Goal: Use online tool/utility: Utilize a website feature to perform a specific function

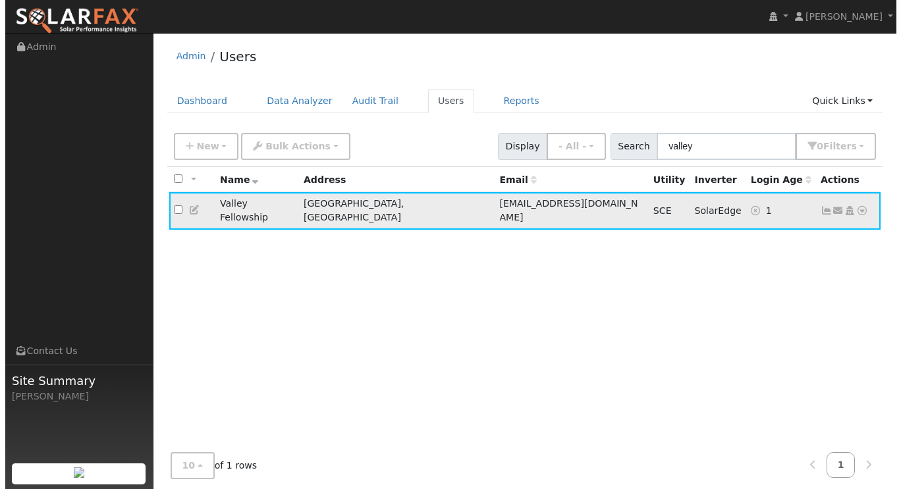
scroll to position [25, 0]
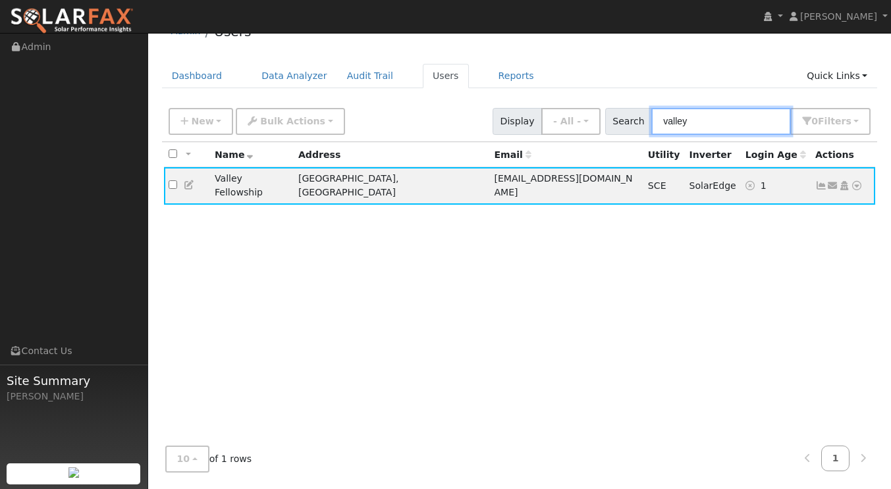
click at [716, 123] on input "valley" at bounding box center [722, 121] width 140 height 27
type input "v"
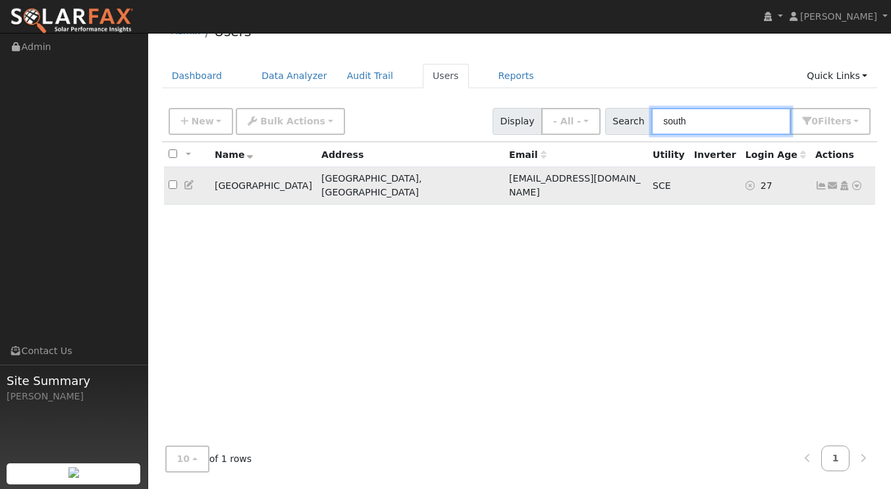
type input "south"
click at [275, 184] on td "[GEOGRAPHIC_DATA]" at bounding box center [263, 186] width 107 height 38
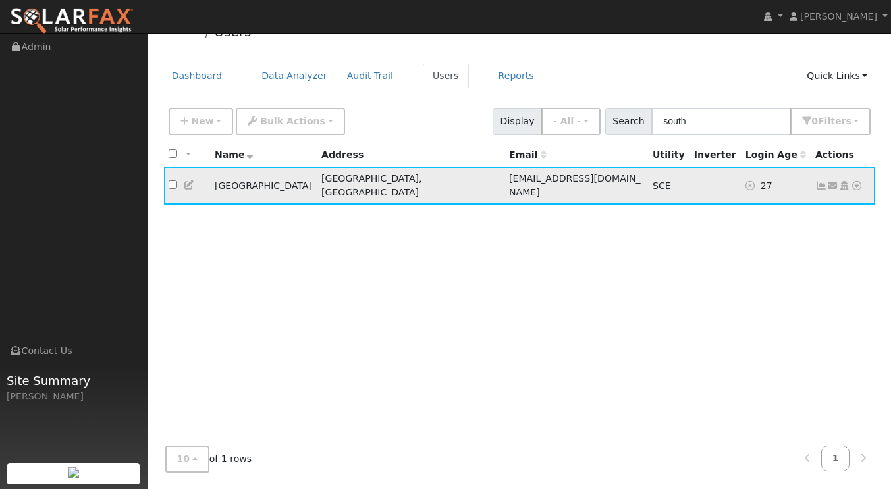
click at [821, 183] on icon at bounding box center [822, 185] width 12 height 9
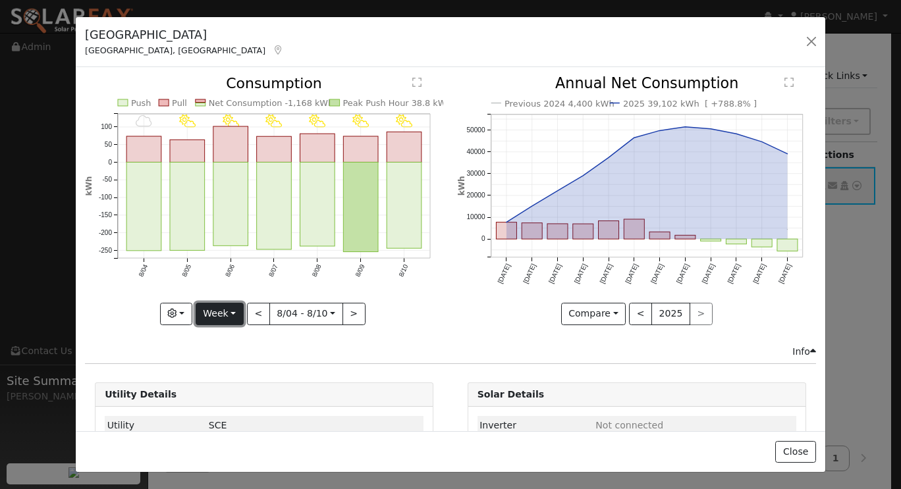
click at [231, 308] on button "Week" at bounding box center [220, 314] width 48 height 22
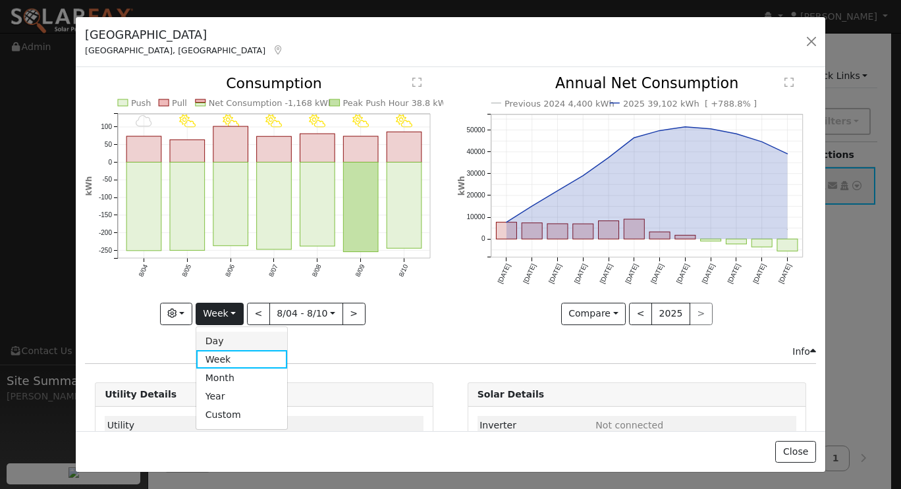
click at [229, 343] on link "Day" at bounding box center [242, 341] width 92 height 18
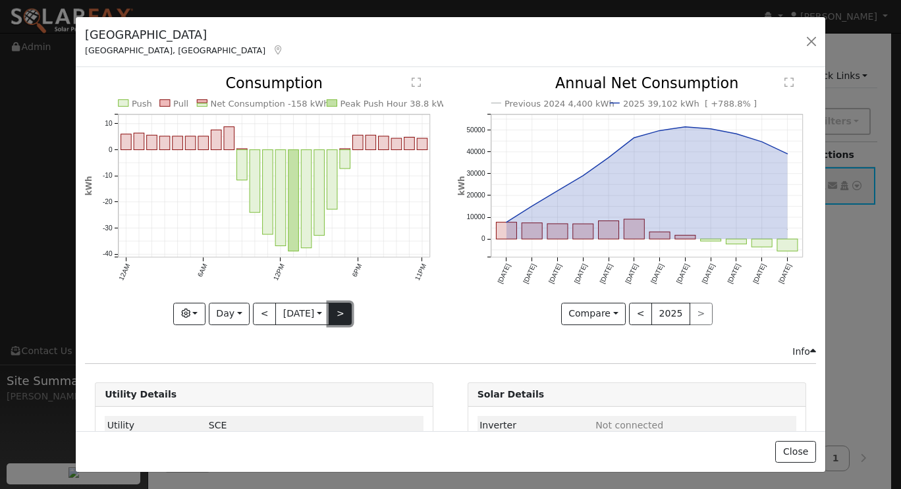
click at [337, 312] on button ">" at bounding box center [340, 314] width 23 height 22
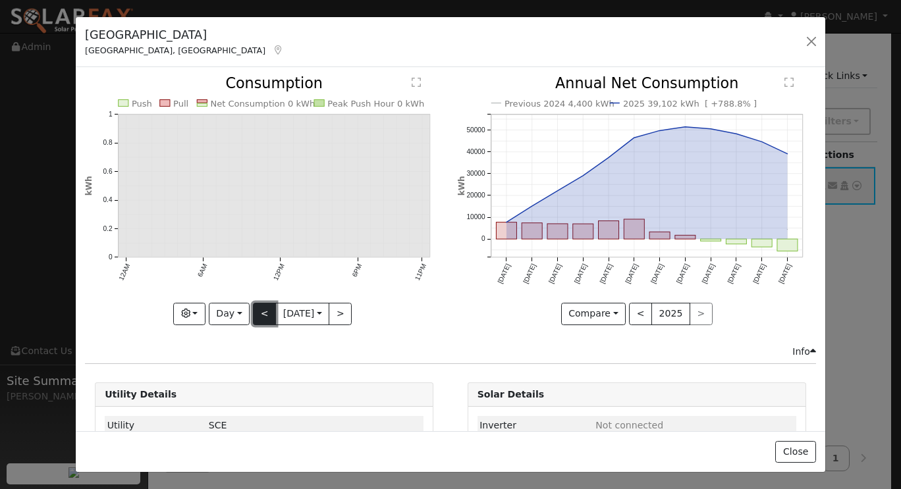
click at [263, 314] on button "<" at bounding box center [264, 314] width 23 height 22
type input "[DATE]"
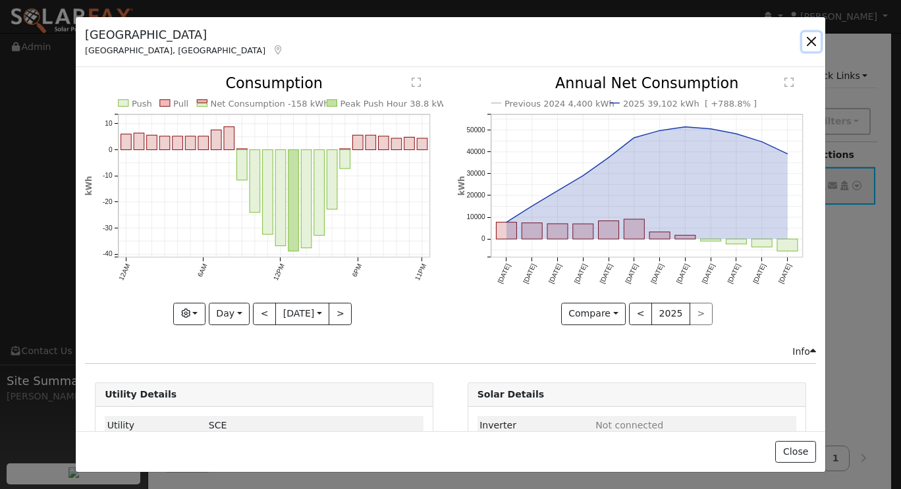
click at [810, 45] on button "button" at bounding box center [811, 41] width 18 height 18
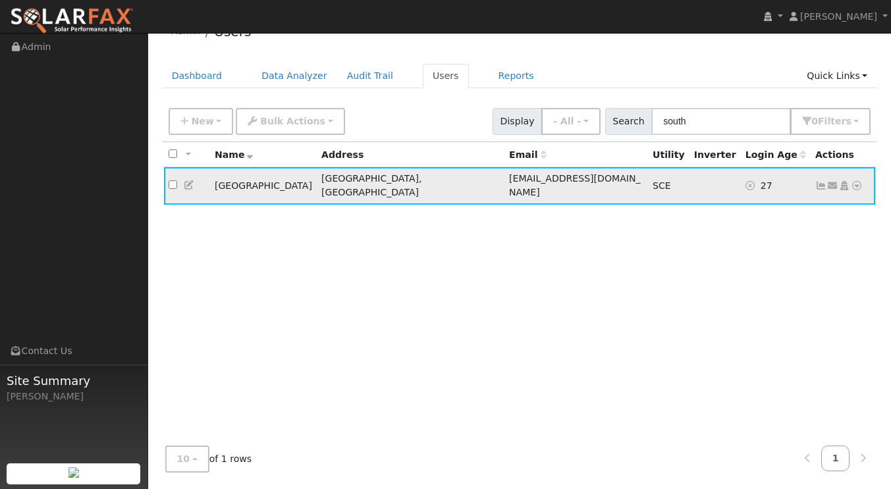
click at [819, 181] on icon at bounding box center [822, 185] width 12 height 9
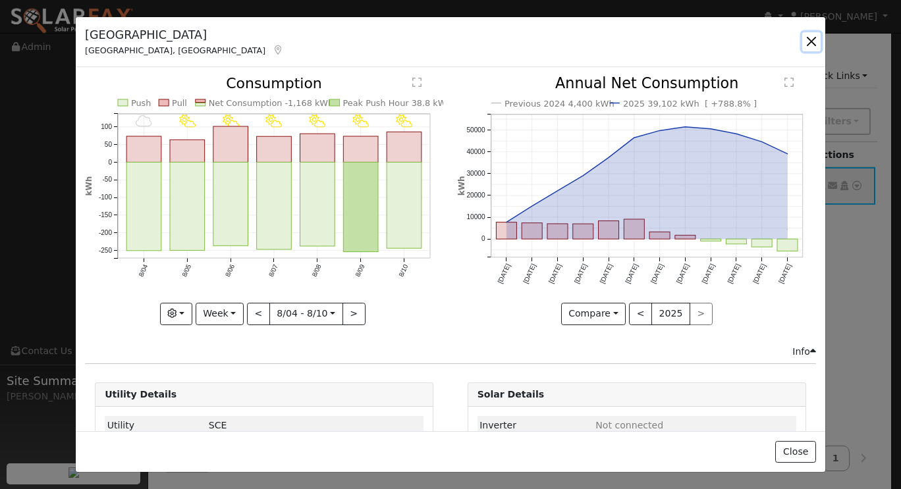
click at [810, 49] on button "button" at bounding box center [811, 41] width 18 height 18
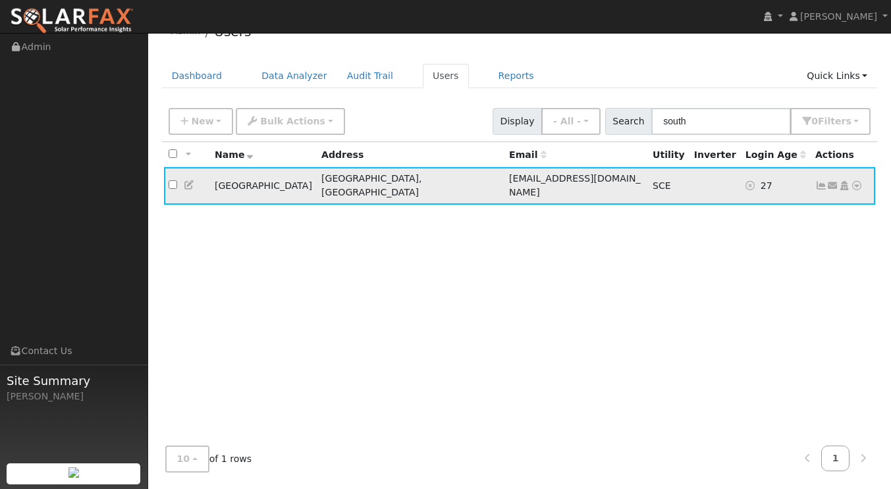
click at [187, 180] on icon at bounding box center [190, 184] width 12 height 9
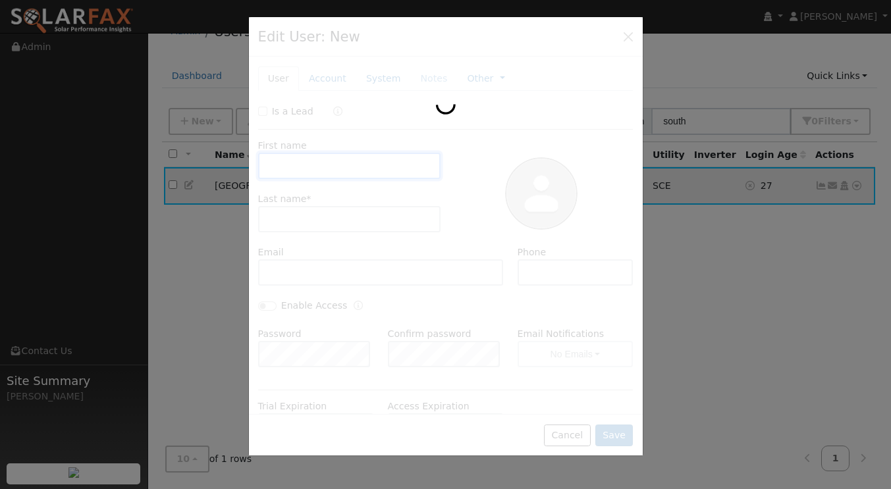
type input "[GEOGRAPHIC_DATA]"
type input "School"
type input "[EMAIL_ADDRESS][DOMAIN_NAME]"
type input "[PHONE_NUMBER]"
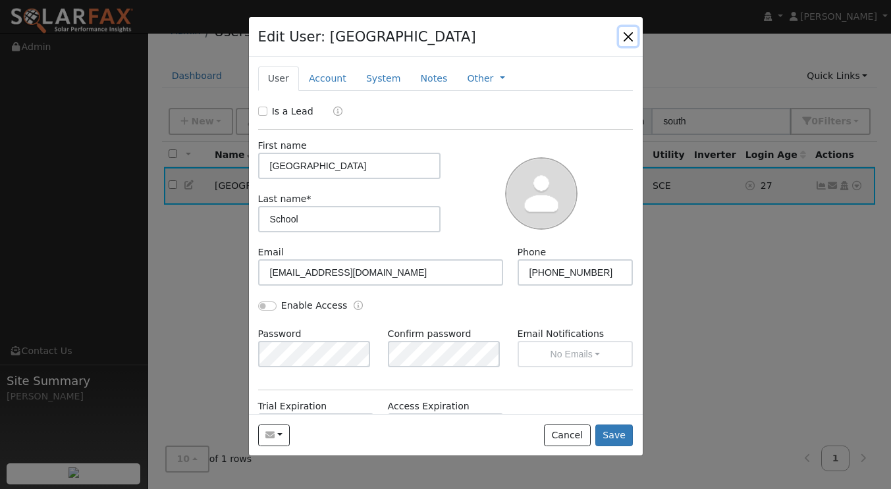
click at [630, 37] on button "button" at bounding box center [628, 36] width 18 height 18
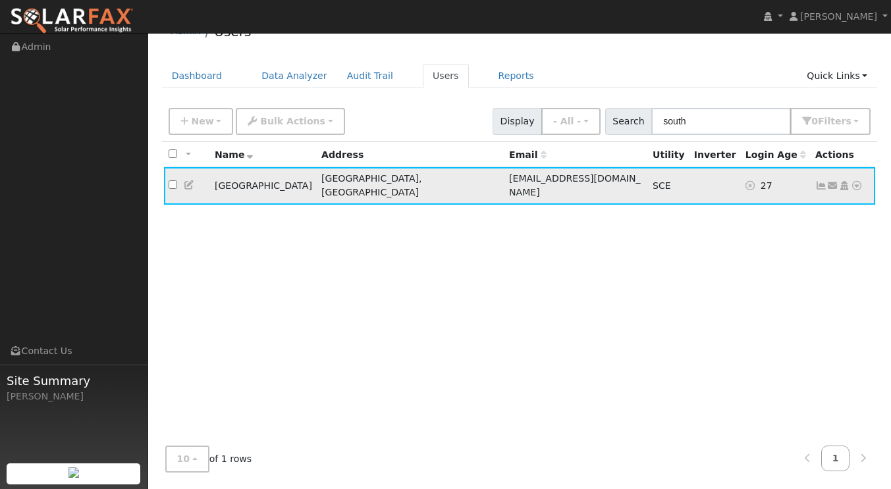
click at [822, 181] on icon at bounding box center [822, 185] width 12 height 9
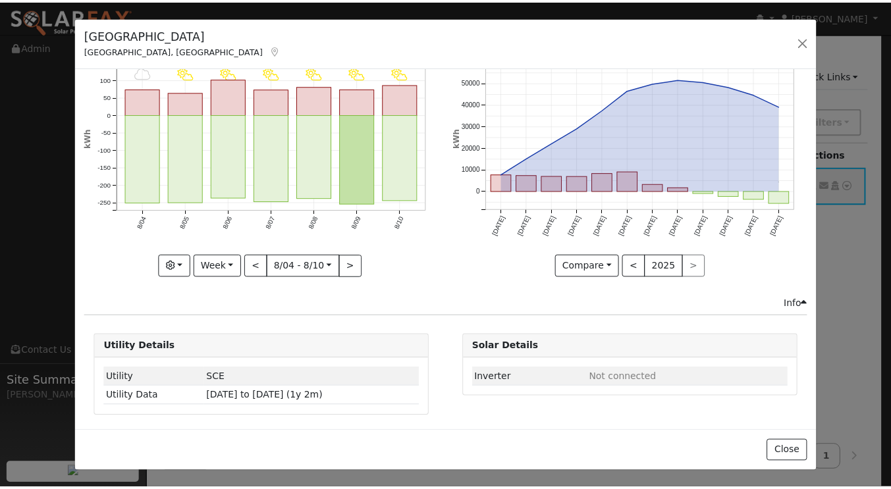
scroll to position [0, 0]
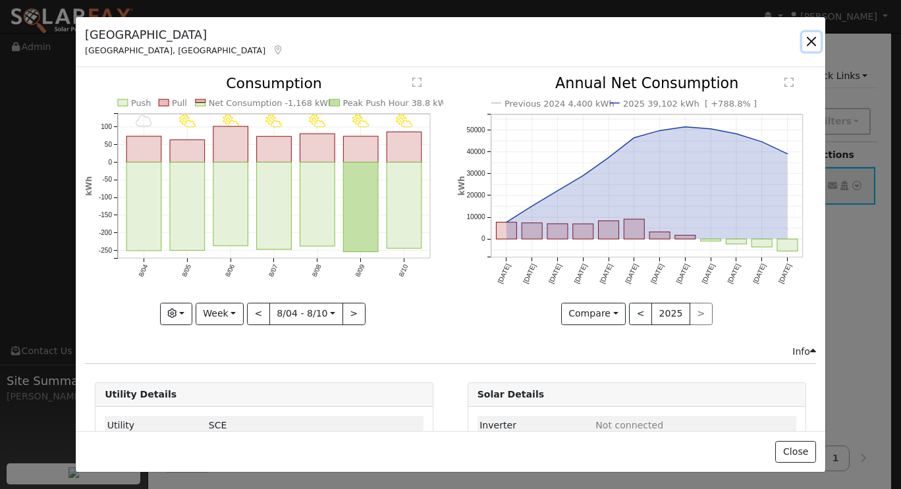
click at [816, 43] on button "button" at bounding box center [811, 41] width 18 height 18
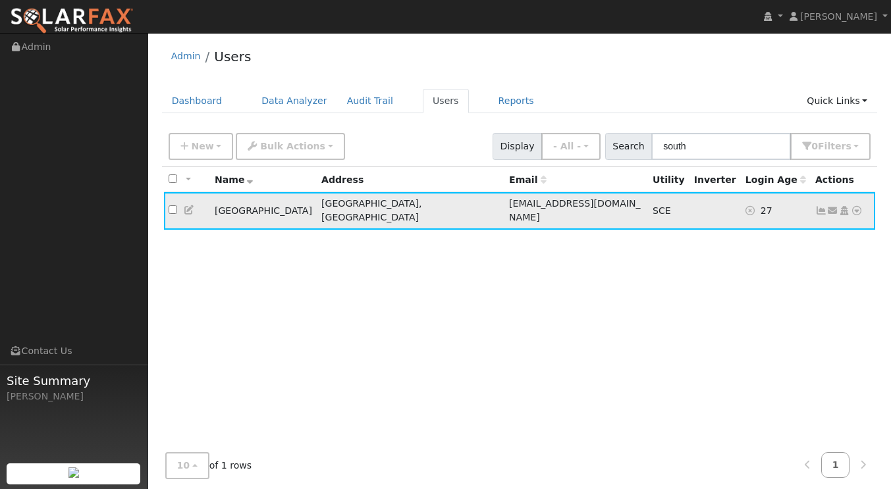
click at [855, 209] on icon at bounding box center [857, 210] width 12 height 9
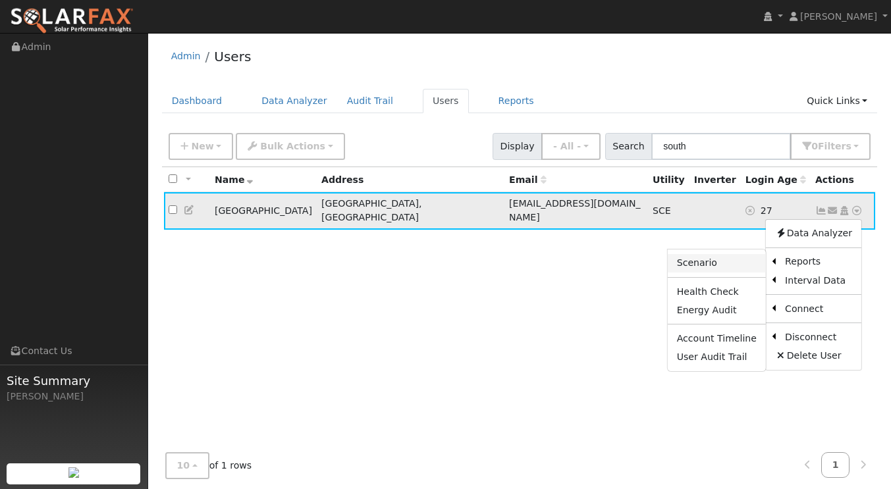
click at [736, 261] on link "Scenario" at bounding box center [717, 263] width 98 height 18
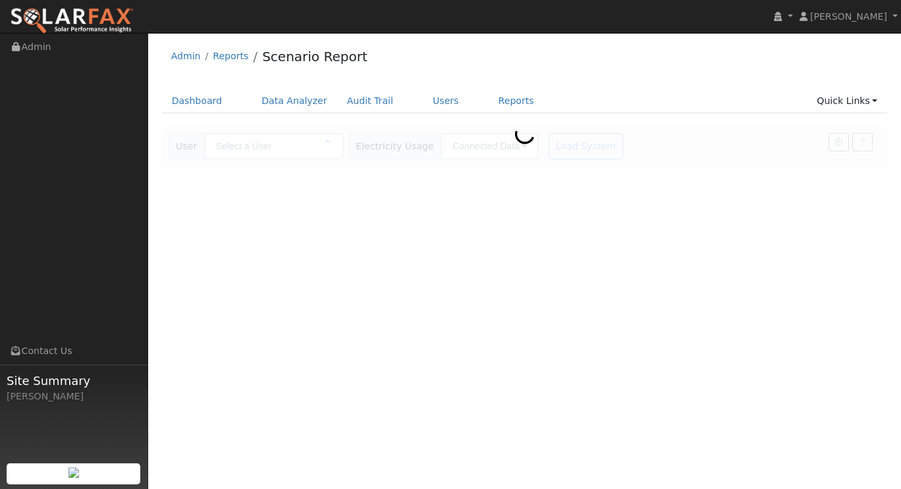
type input "[GEOGRAPHIC_DATA]"
type input "Southern [US_STATE] Edison"
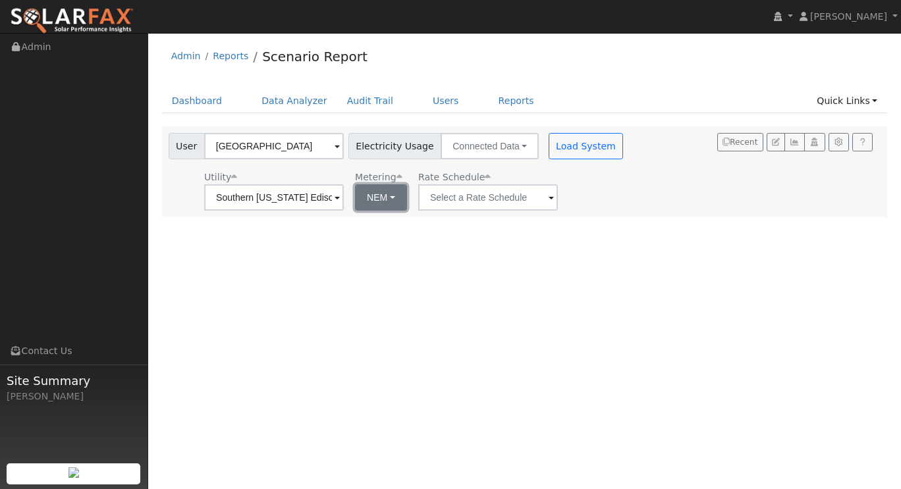
click at [393, 200] on button "NEM" at bounding box center [381, 197] width 52 height 26
click at [340, 200] on span at bounding box center [337, 198] width 5 height 15
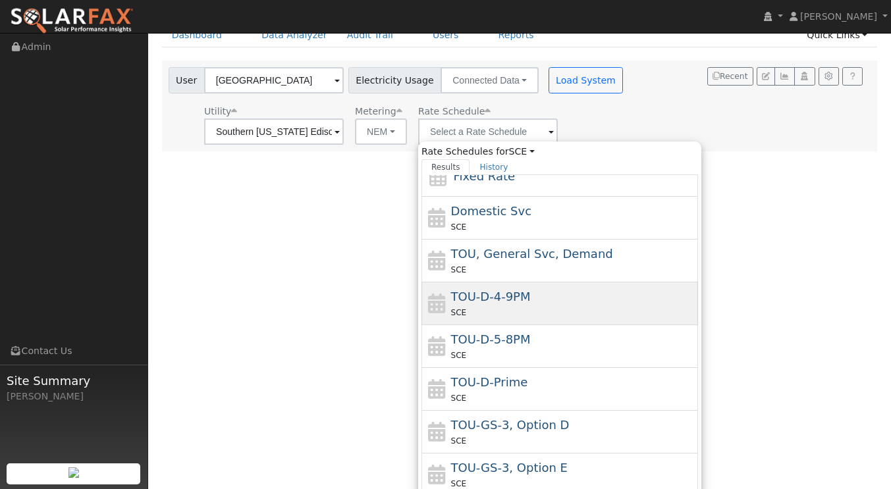
scroll to position [100, 0]
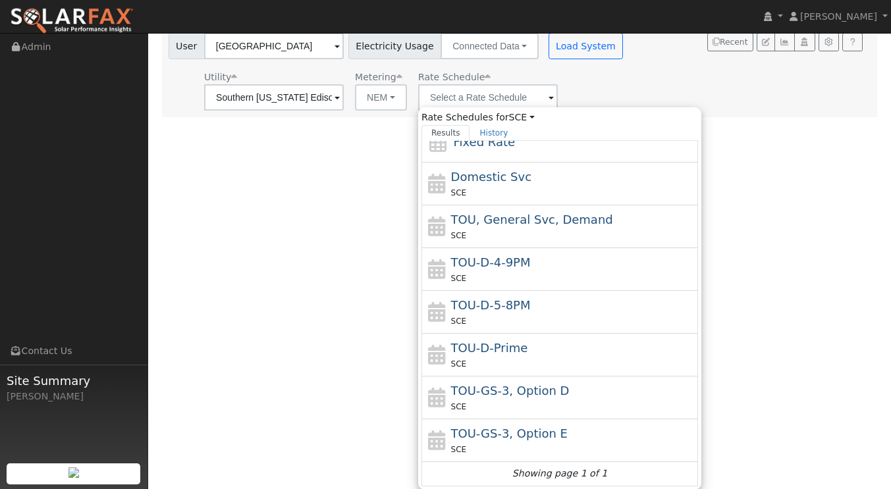
click at [271, 225] on div "User Profile First name Last name Email Email Notifications No Emails No Emails…" at bounding box center [519, 161] width 743 height 457
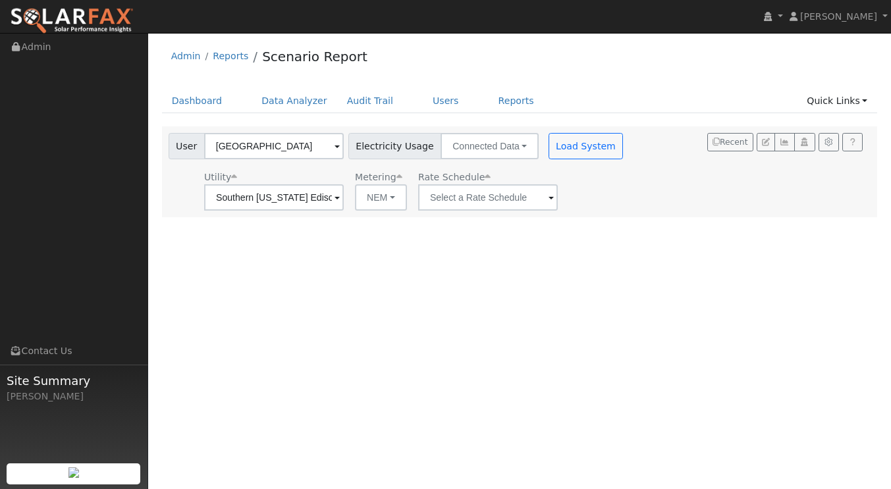
scroll to position [0, 0]
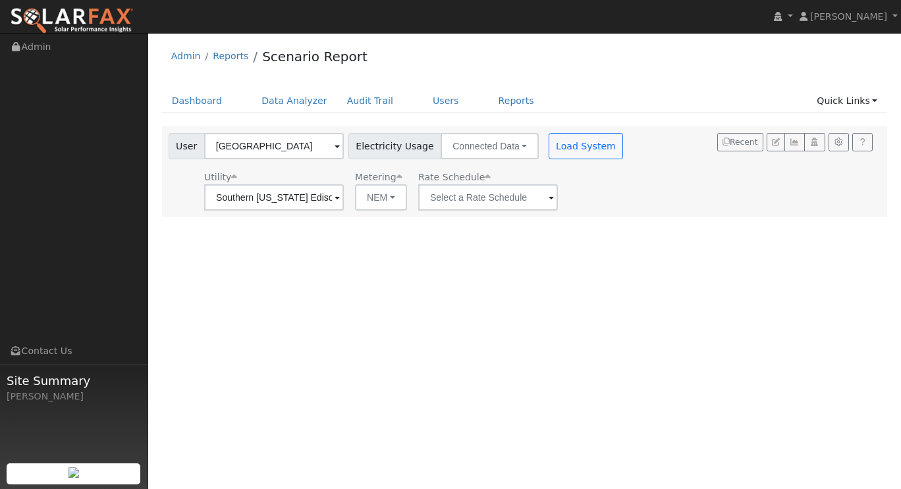
click at [340, 196] on span at bounding box center [337, 198] width 5 height 15
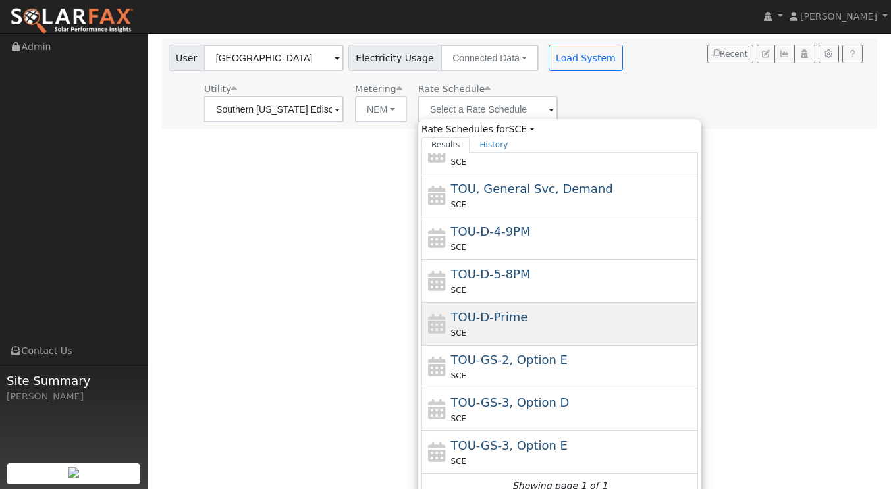
scroll to position [100, 0]
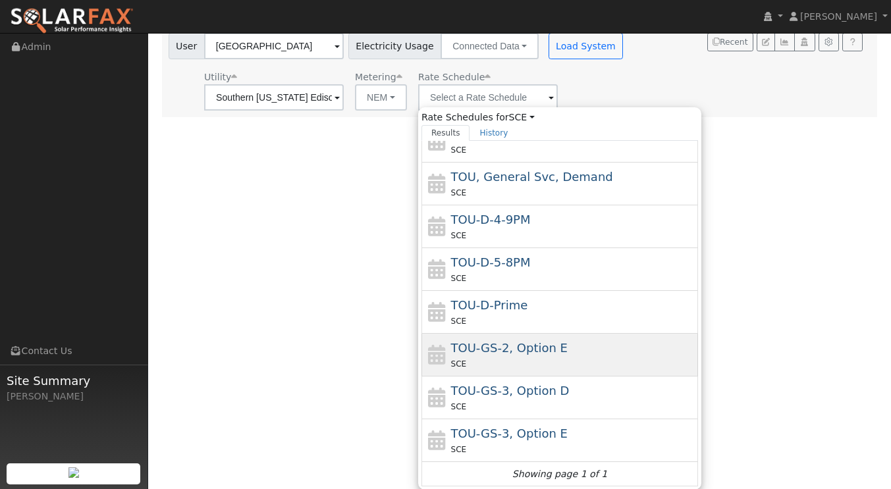
click at [549, 345] on span "TOU-GS-2, Option E" at bounding box center [509, 348] width 117 height 14
type input "TOU-GS-2, Option E"
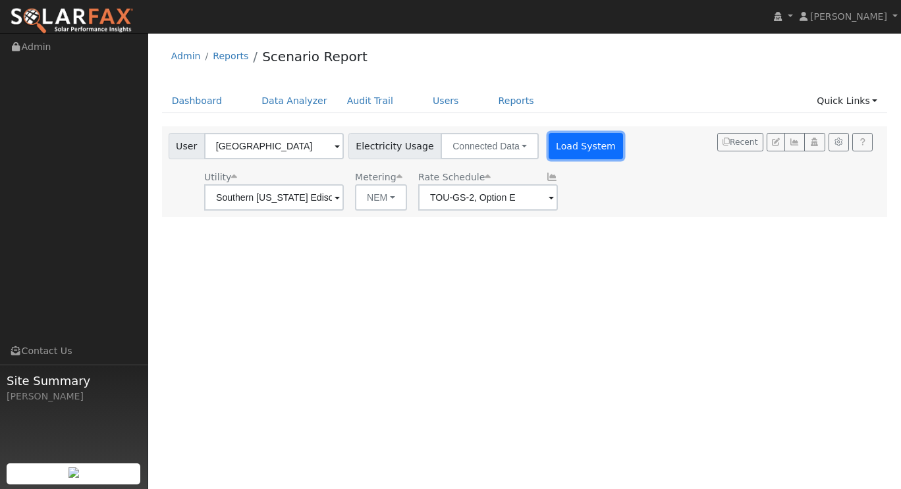
click at [568, 146] on button "Load System" at bounding box center [586, 146] width 75 height 26
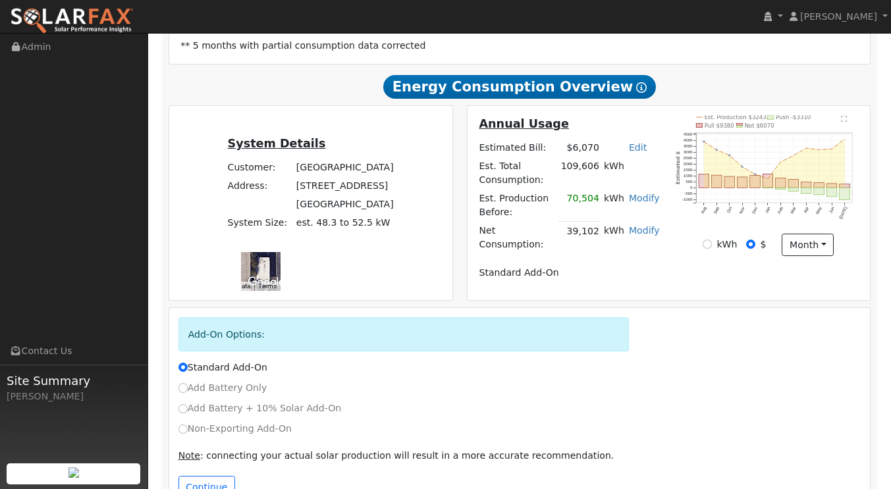
scroll to position [290, 0]
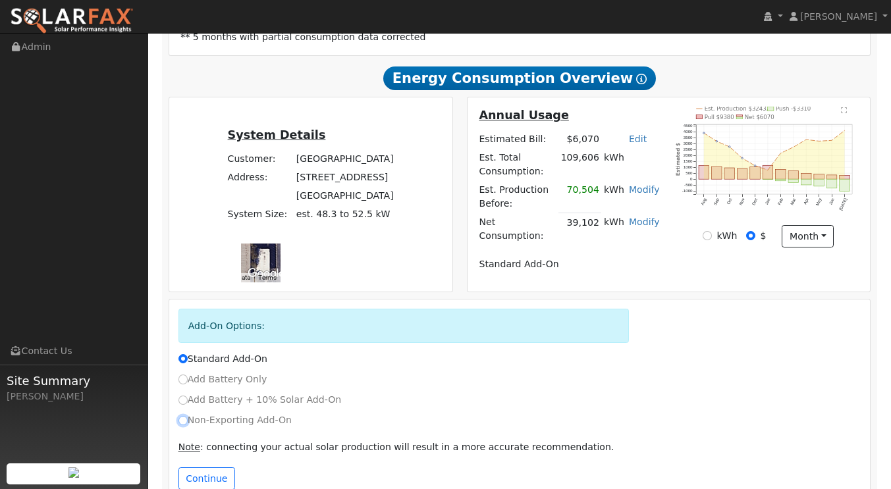
click at [182, 416] on input "Non-Exporting Add-On" at bounding box center [183, 420] width 9 height 9
radio input "true"
radio input "false"
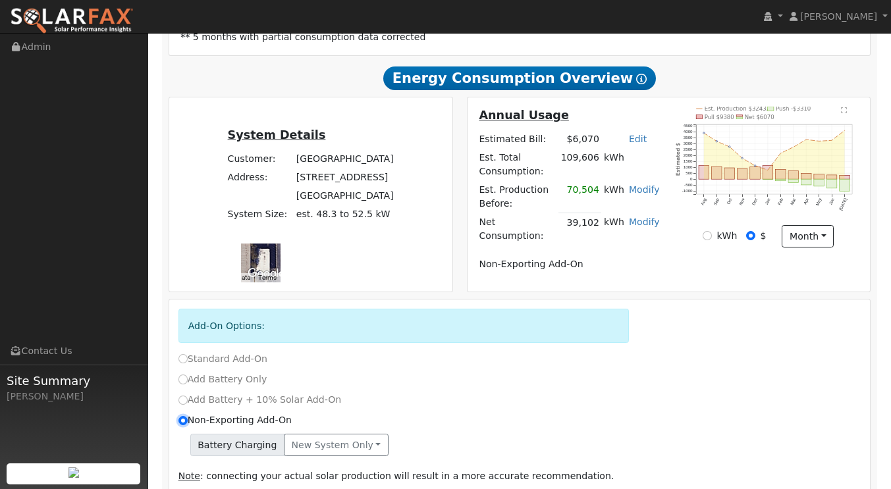
scroll to position [319, 0]
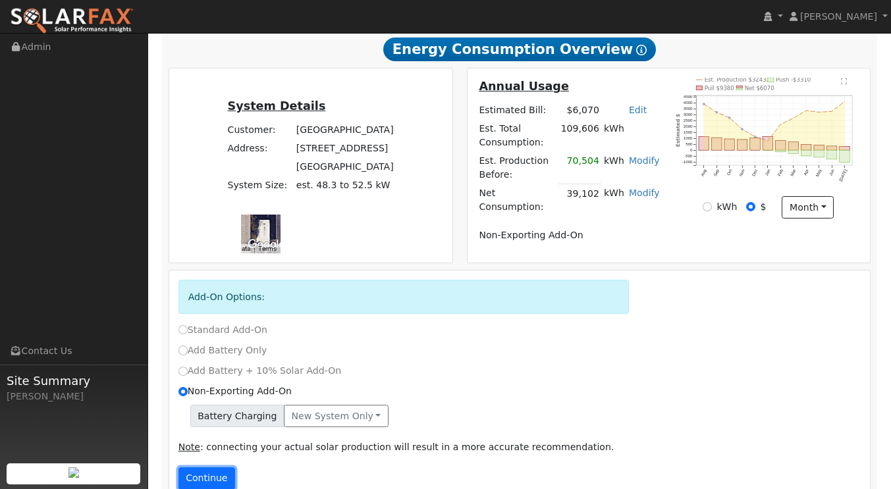
click at [211, 468] on button "Continue" at bounding box center [207, 479] width 57 height 22
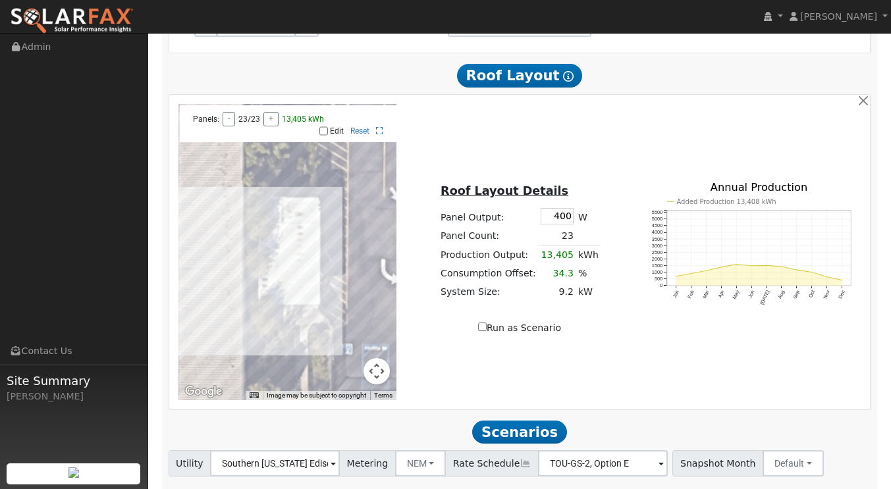
scroll to position [1027, 0]
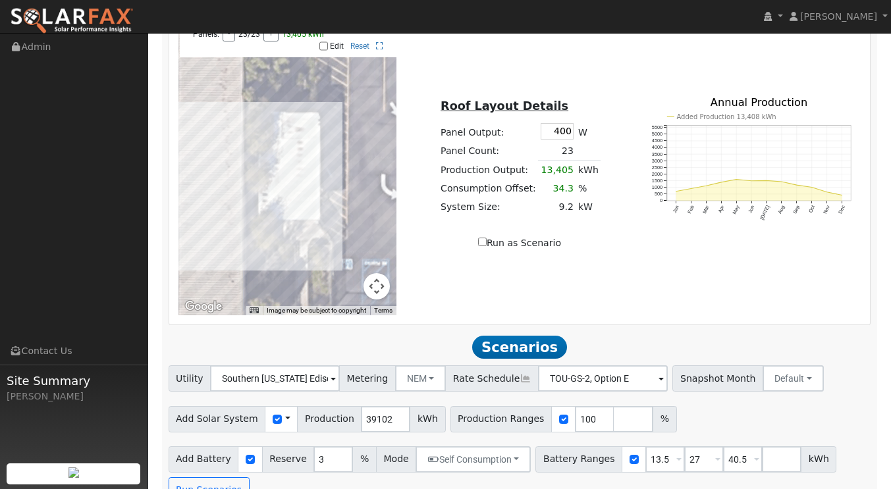
click at [238, 447] on div at bounding box center [250, 460] width 24 height 26
click at [246, 455] on input "checkbox" at bounding box center [250, 459] width 9 height 9
checkbox input "false"
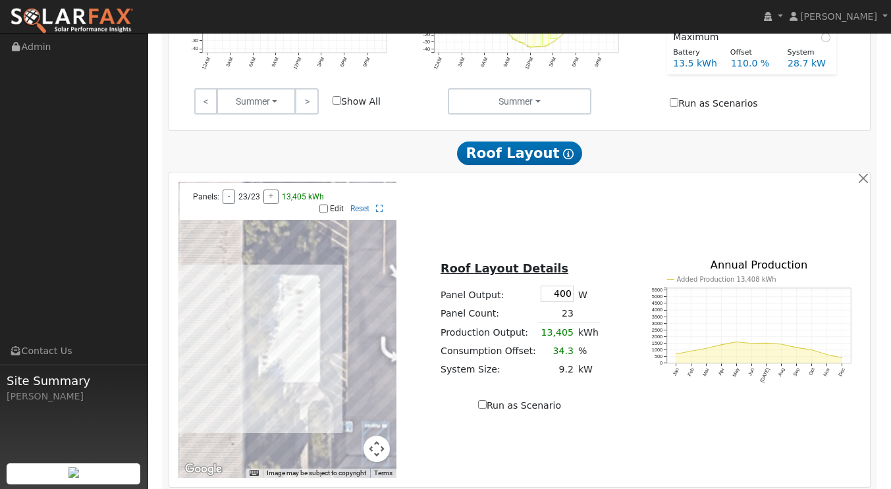
scroll to position [798, 0]
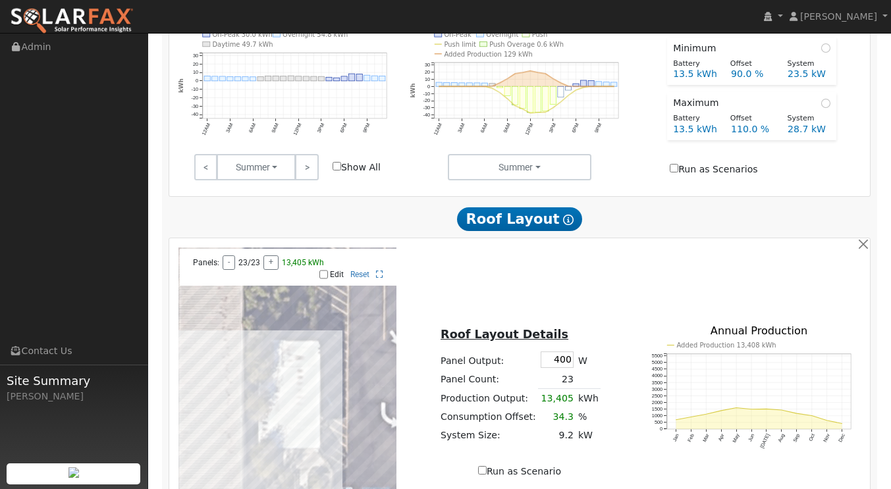
click at [569, 370] on td "23" at bounding box center [557, 379] width 38 height 19
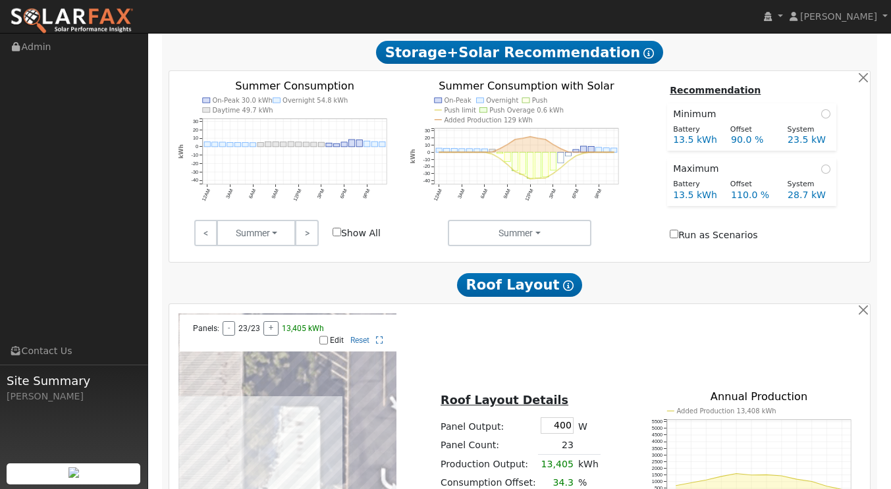
scroll to position [996, 0]
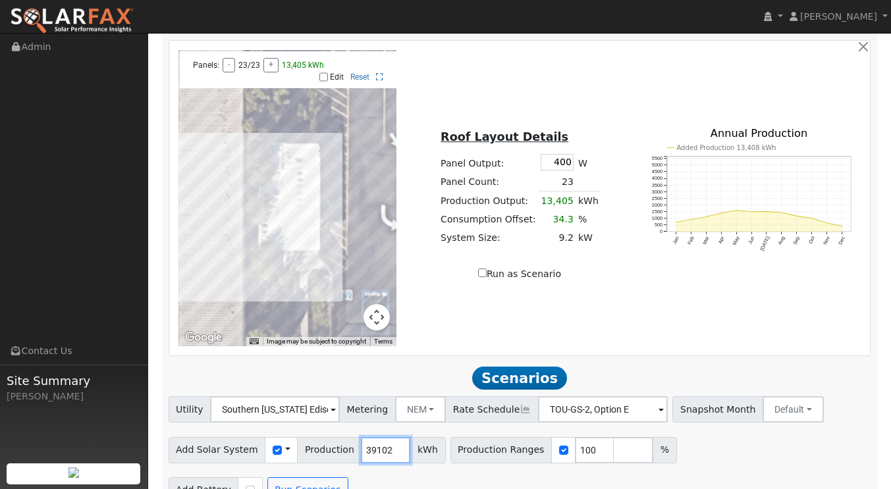
click at [379, 437] on input "39102" at bounding box center [385, 450] width 49 height 26
type input "3"
type input "10000"
click at [298, 478] on button "Run Scenarios" at bounding box center [307, 491] width 81 height 26
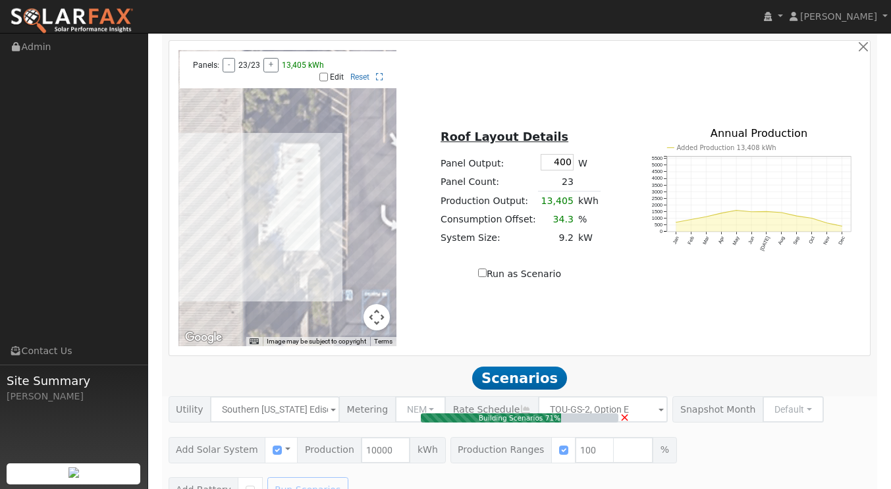
type input "6.7"
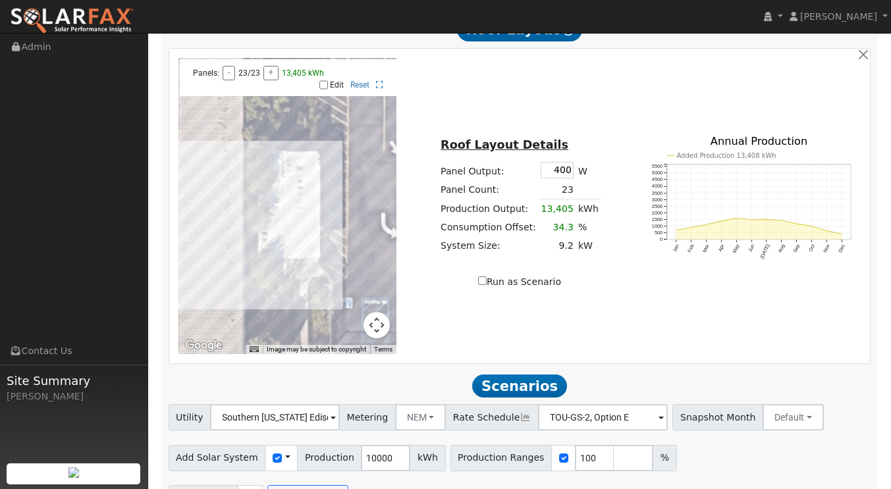
scroll to position [1186, 0]
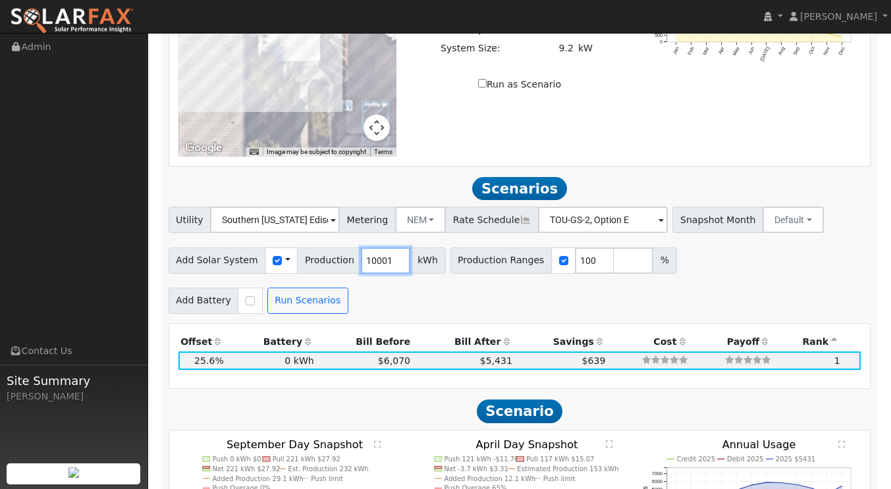
click at [382, 248] on input "10001" at bounding box center [385, 261] width 49 height 26
type input "1"
type input "50000"
click at [513, 400] on span "Scenario" at bounding box center [520, 412] width 86 height 24
click at [529, 400] on span "Scenario" at bounding box center [520, 412] width 86 height 24
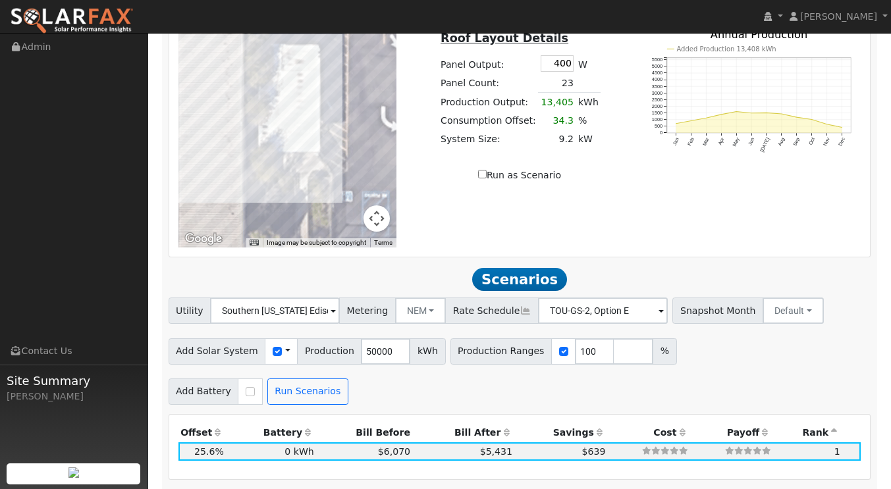
scroll to position [1162, 0]
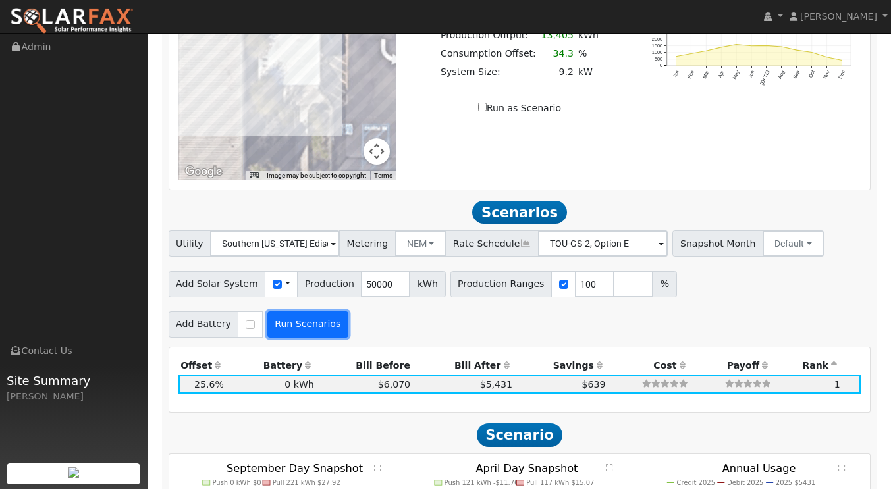
click at [297, 312] on button "Run Scenarios" at bounding box center [307, 325] width 81 height 26
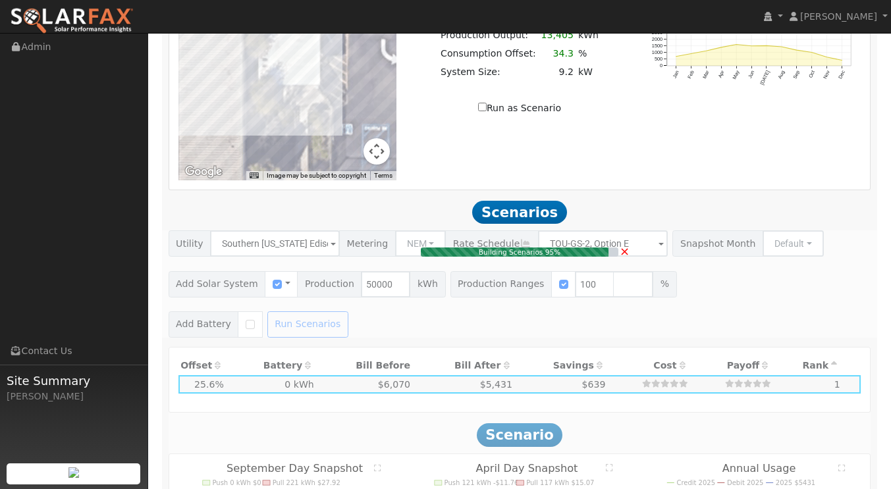
type input "33.3"
type input "$116,667"
type input "$35,000"
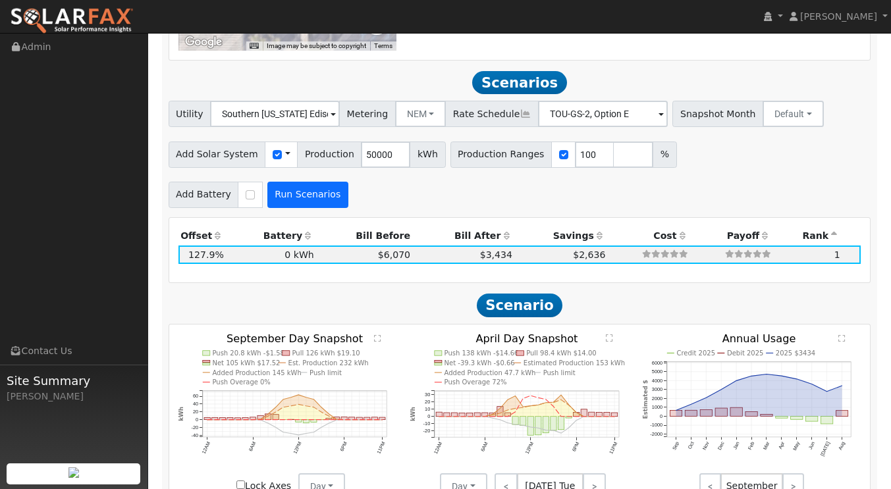
scroll to position [1294, 0]
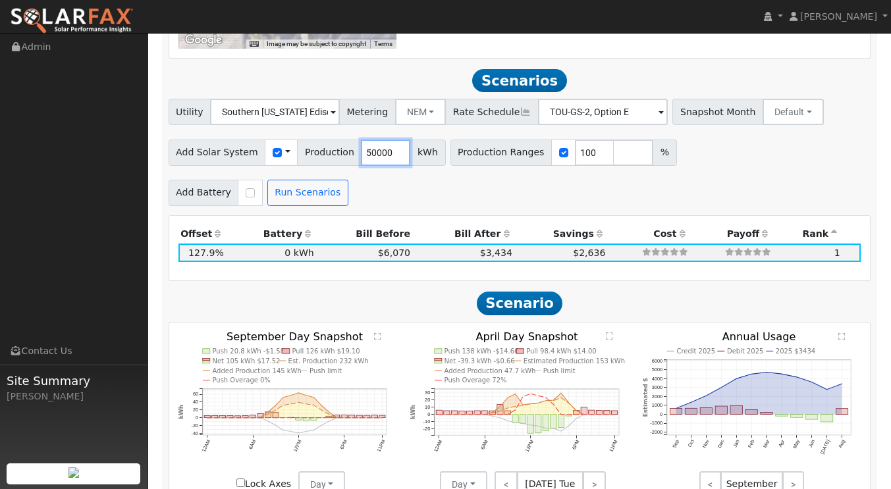
click at [377, 140] on input "50000" at bounding box center [385, 153] width 49 height 26
type input "5"
type input "100"
click at [314, 180] on button "Run Scenarios" at bounding box center [307, 193] width 81 height 26
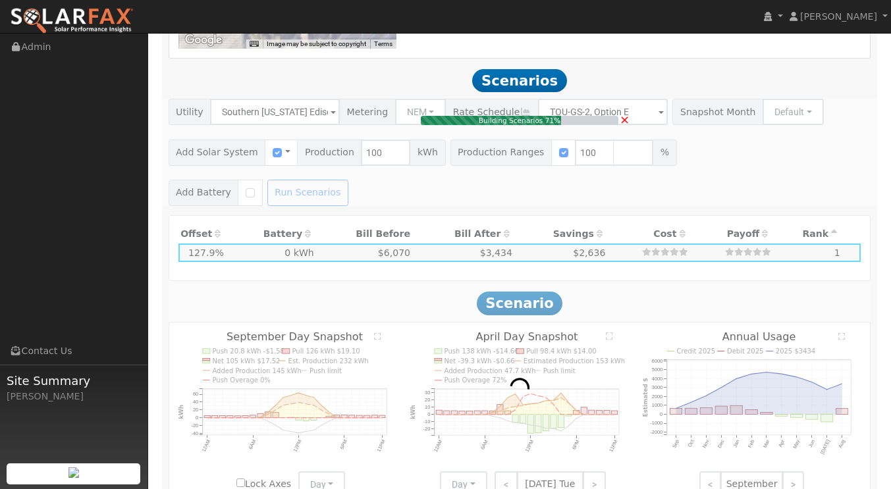
type input "0.1"
type input "$233"
type input "$70"
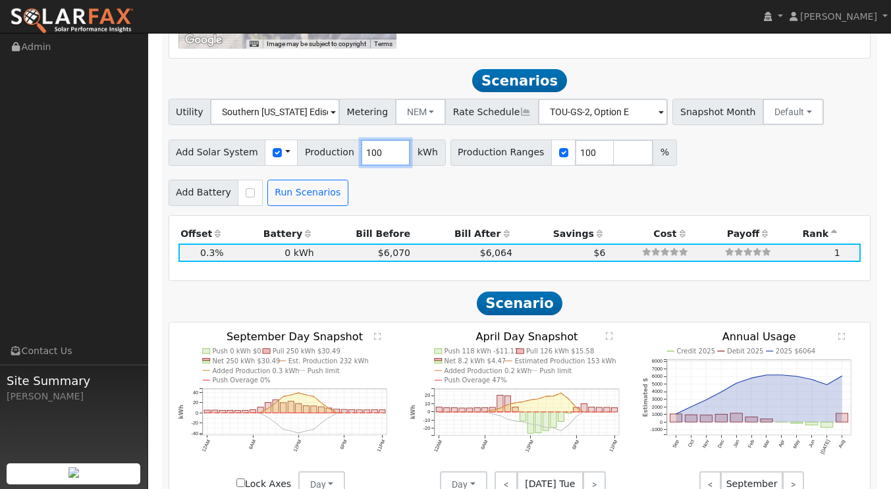
click at [369, 140] on input "100" at bounding box center [385, 153] width 49 height 26
type input "1"
type input "9000"
click at [501, 292] on span "Scenario" at bounding box center [520, 304] width 86 height 24
click at [284, 180] on button "Run Scenarios" at bounding box center [307, 193] width 81 height 26
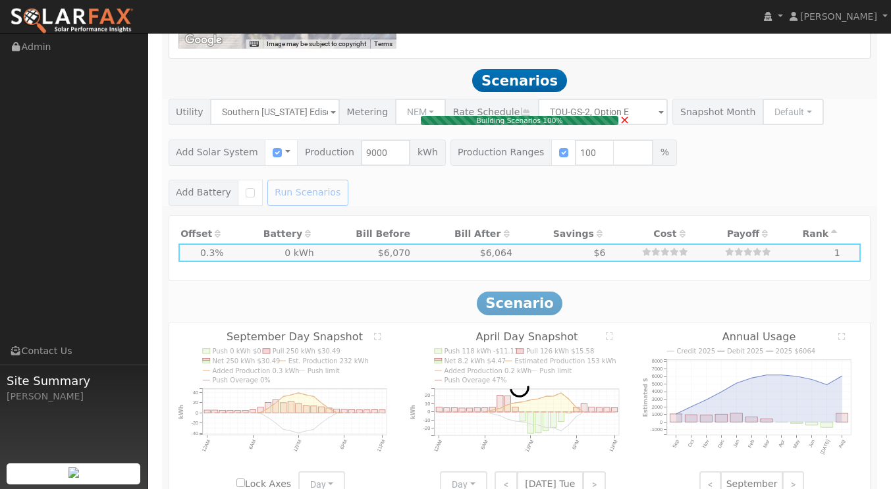
type input "6.0"
type input "$21,000"
type input "$6,300"
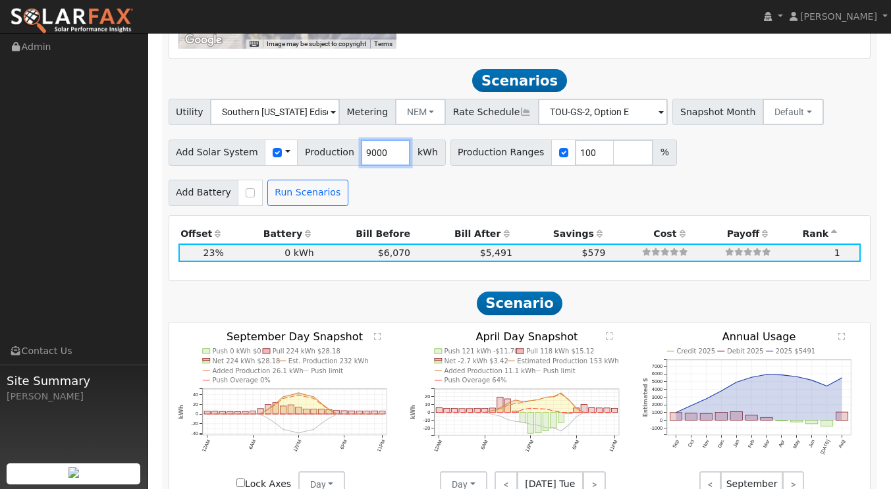
click at [377, 140] on input "9000" at bounding box center [385, 153] width 49 height 26
type input "9"
type input "11000"
click at [536, 292] on span "Scenario" at bounding box center [520, 304] width 86 height 24
click at [298, 180] on button "Run Scenarios" at bounding box center [307, 193] width 81 height 26
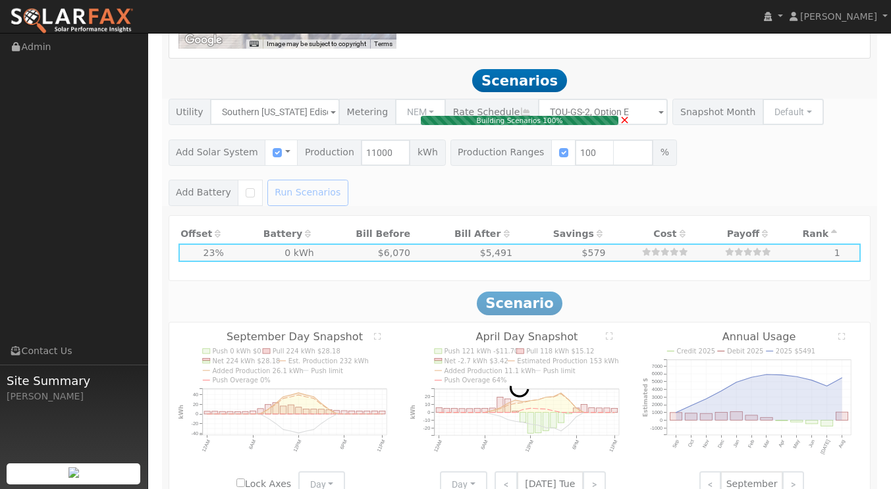
type input "7.3"
type input "$25,667"
type input "$7,700"
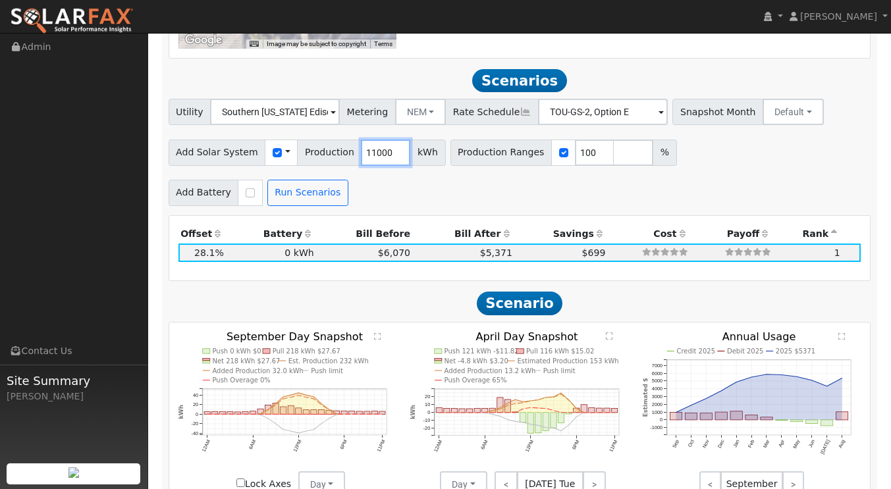
click at [379, 140] on input "11000" at bounding box center [385, 153] width 49 height 26
type input "1"
type input "10000"
click at [296, 180] on button "Run Scenarios" at bounding box center [307, 193] width 81 height 26
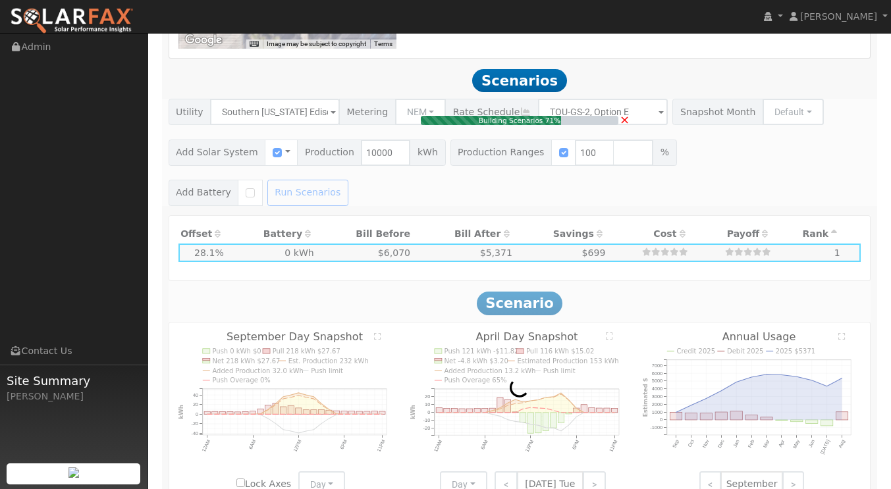
type input "6.7"
type input "$23,333"
type input "$7,000"
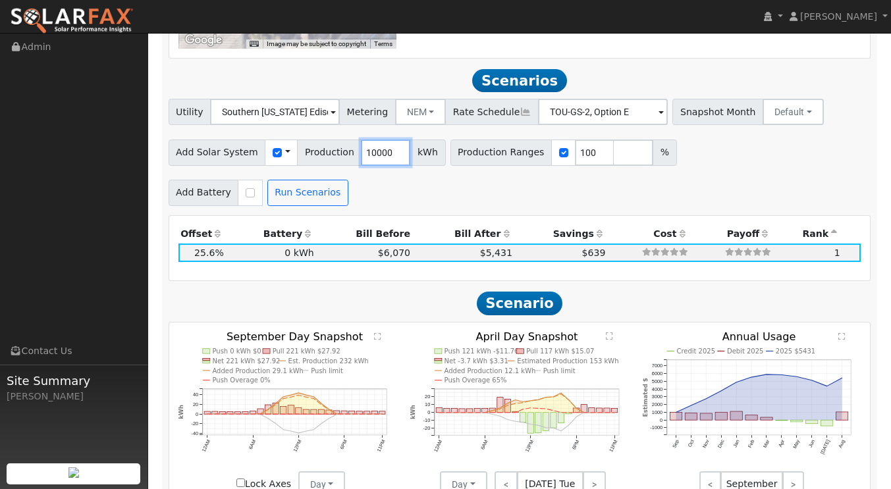
click at [376, 140] on input "10000" at bounding box center [385, 153] width 49 height 26
type input "1"
type input "11000"
click at [300, 180] on button "Run Scenarios" at bounding box center [307, 193] width 81 height 26
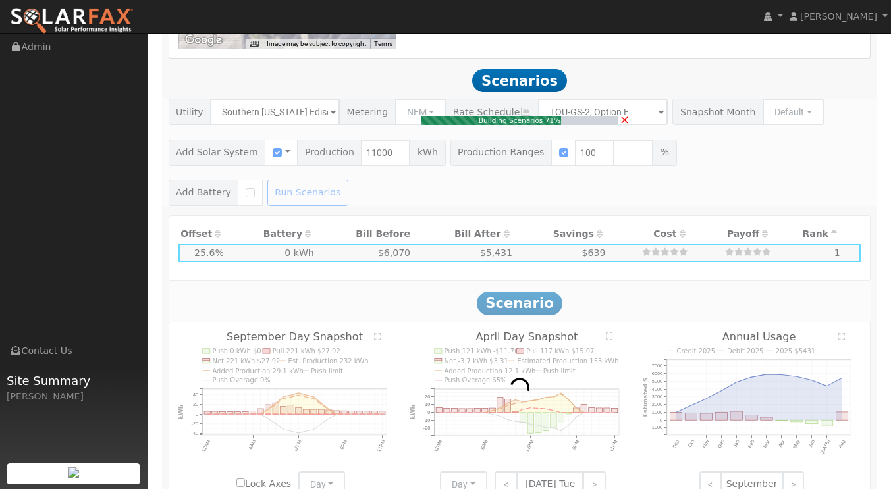
type input "7.3"
type input "$25,667"
type input "$7,700"
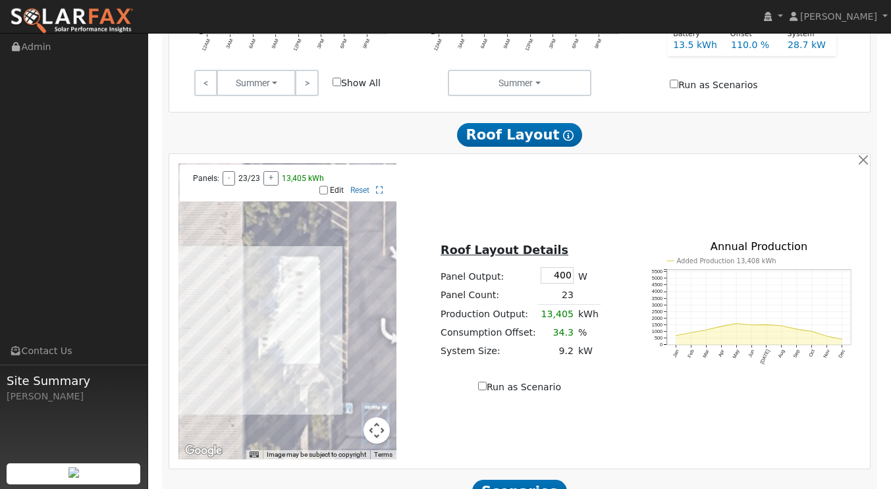
scroll to position [899, 0]
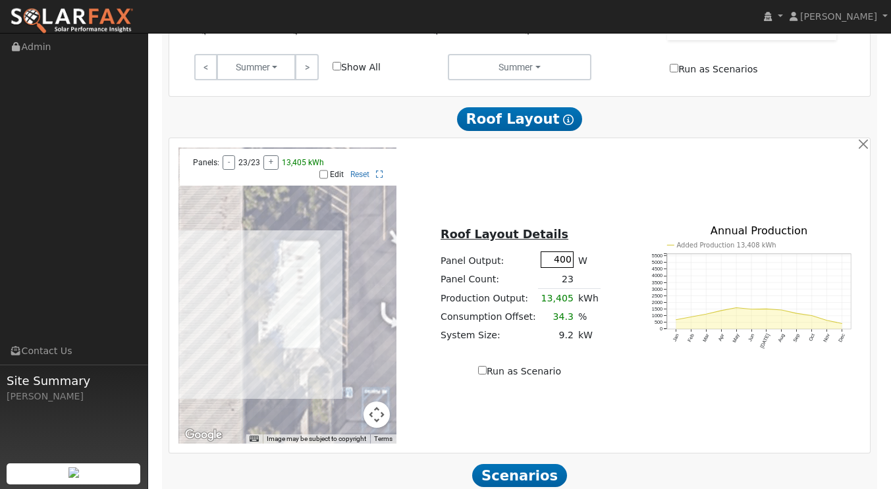
click at [565, 252] on input "400" at bounding box center [557, 260] width 33 height 16
type input "445"
type input "39102"
click at [720, 401] on div "To navigate the map with touch gestures double-tap and hold your finger on the …" at bounding box center [519, 296] width 697 height 296
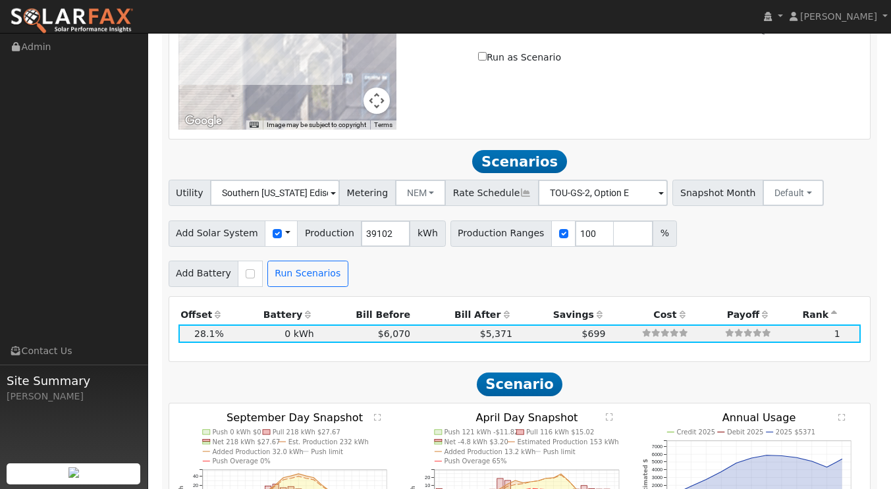
scroll to position [1294, 0]
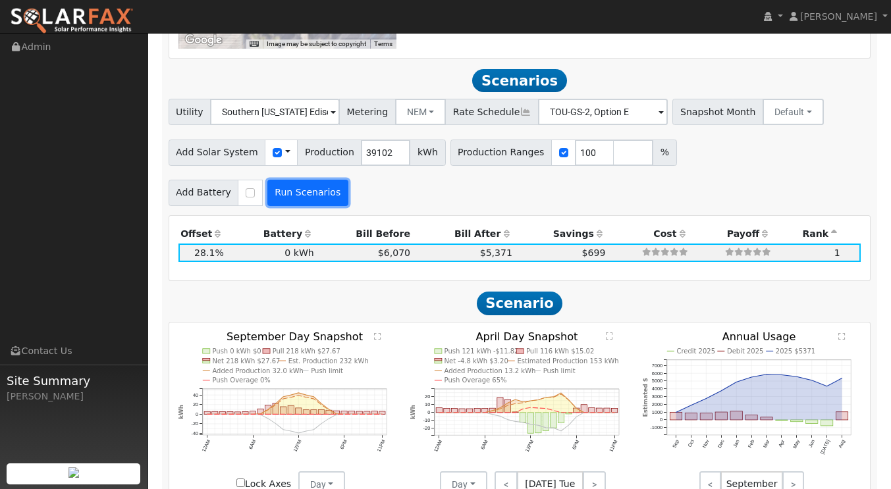
click at [279, 180] on button "Run Scenarios" at bounding box center [307, 193] width 81 height 26
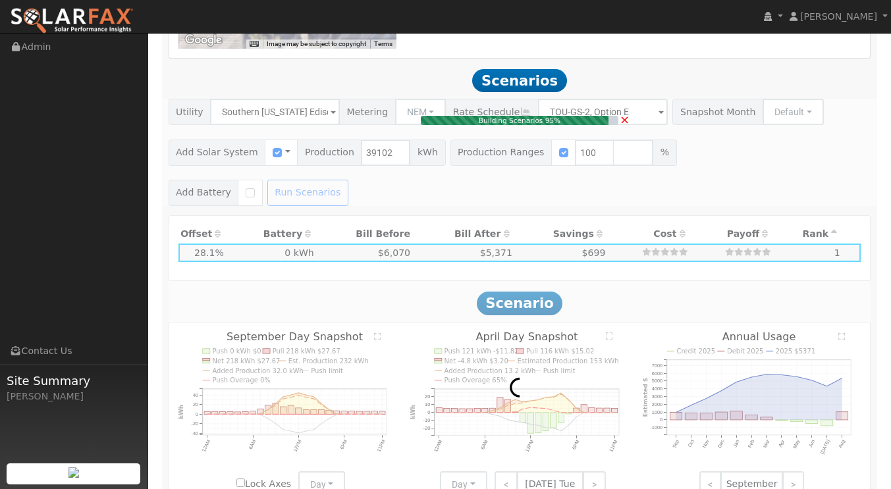
type input "26.1"
type input "$91,238"
type input "$27,371"
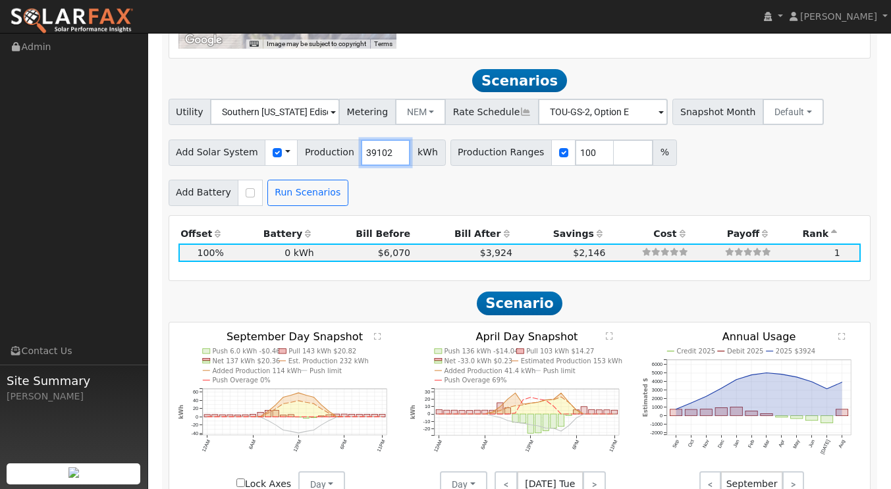
click at [380, 140] on input "39102" at bounding box center [385, 153] width 49 height 26
type input "3"
type input "10000"
click at [313, 180] on button "Run Scenarios" at bounding box center [307, 193] width 81 height 26
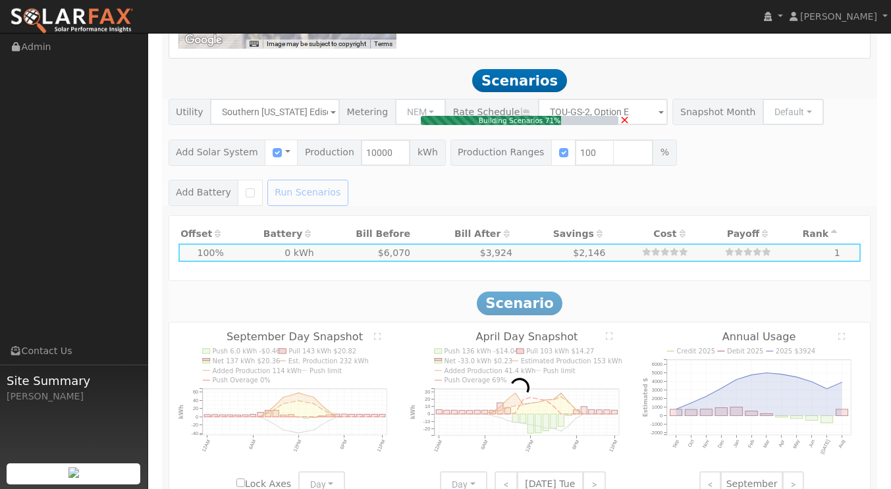
type input "6.7"
type input "$23,333"
type input "$7,000"
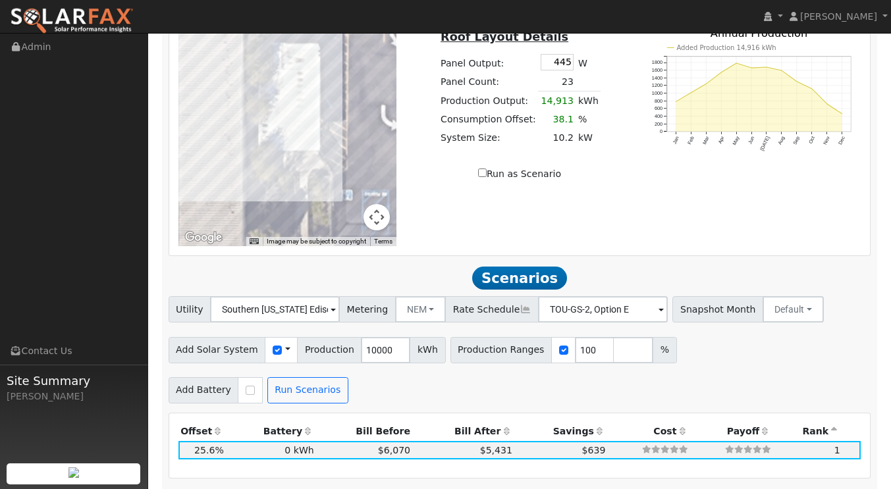
scroll to position [1228, 0]
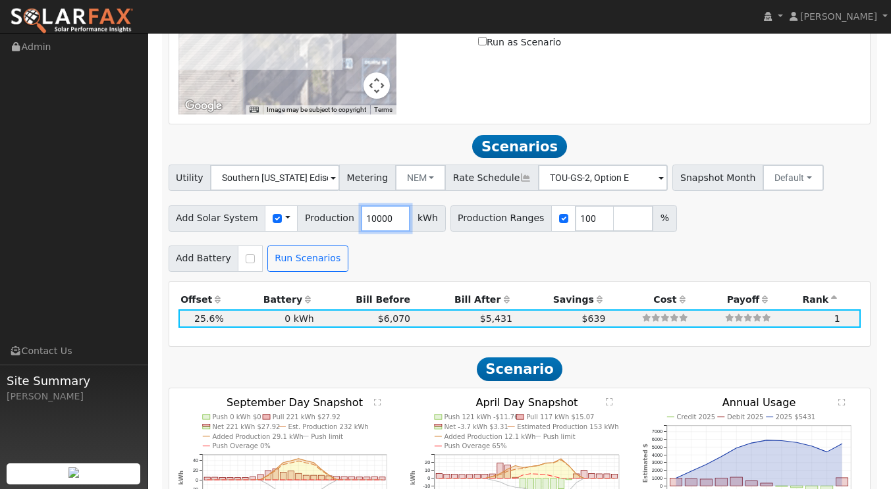
click at [376, 206] on input "10000" at bounding box center [385, 219] width 49 height 26
type input "1"
type input "11000"
click at [505, 358] on span "Scenario" at bounding box center [520, 370] width 86 height 24
click at [309, 246] on button "Run Scenarios" at bounding box center [307, 259] width 81 height 26
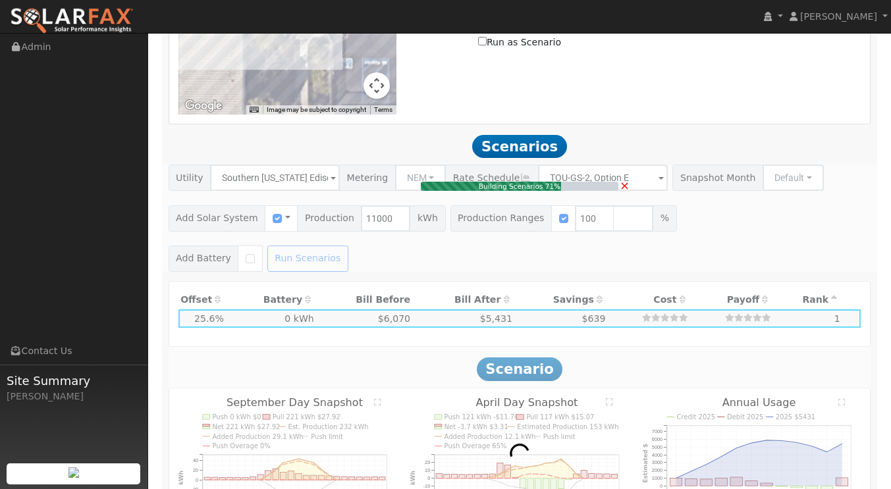
type input "7.3"
type input "$25,667"
type input "$7,700"
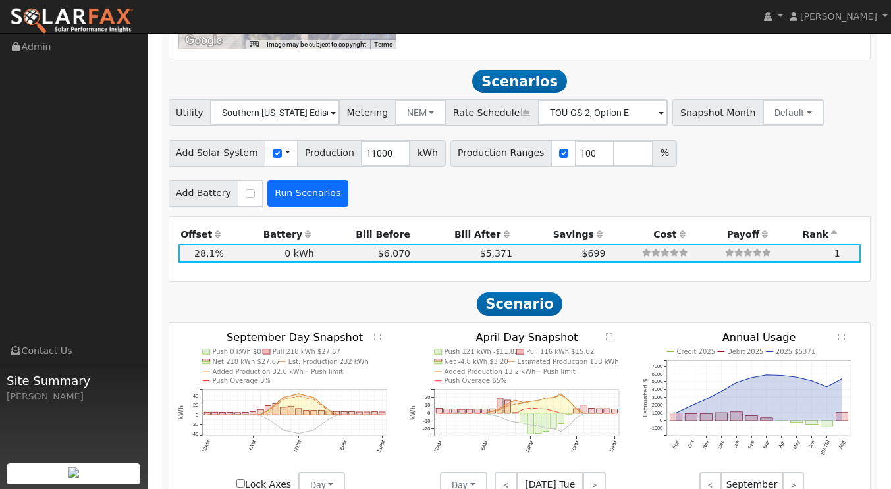
scroll to position [1294, 0]
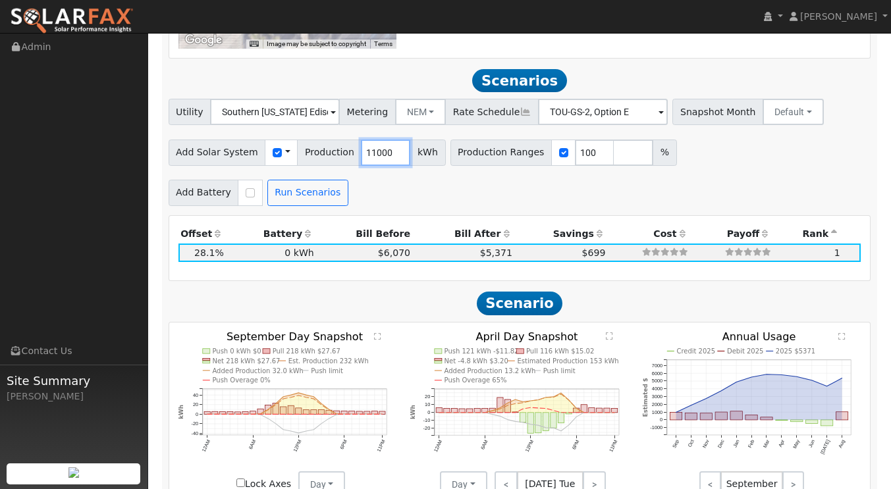
click at [378, 140] on input "11000" at bounding box center [385, 153] width 49 height 26
type input "1"
type input "7000"
click at [299, 180] on button "Run Scenarios" at bounding box center [307, 193] width 81 height 26
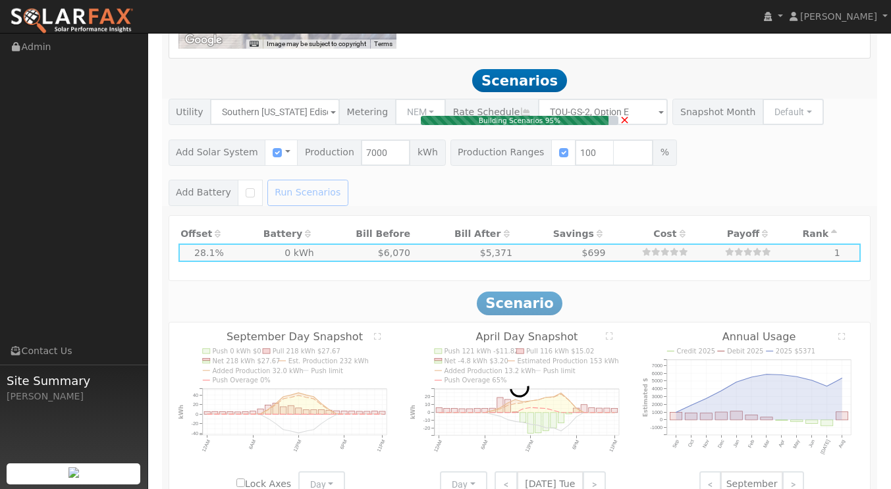
type input "4.7"
type input "$16,333"
type input "$4,900"
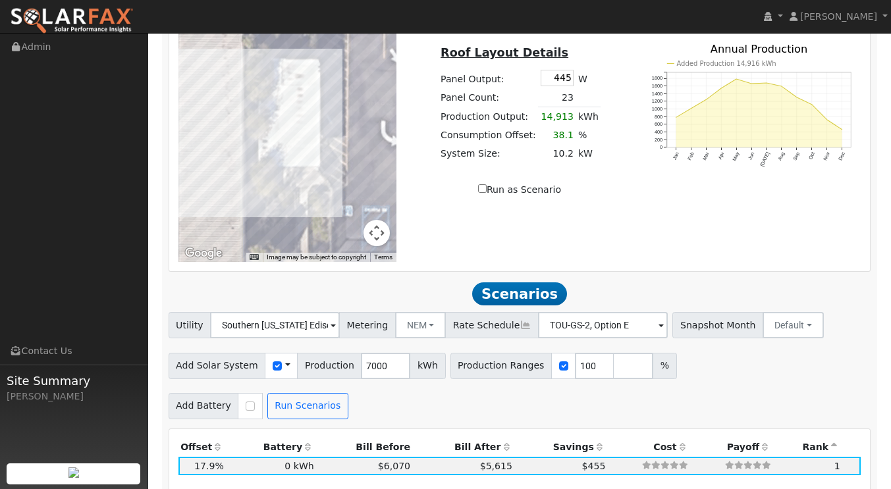
scroll to position [1096, 0]
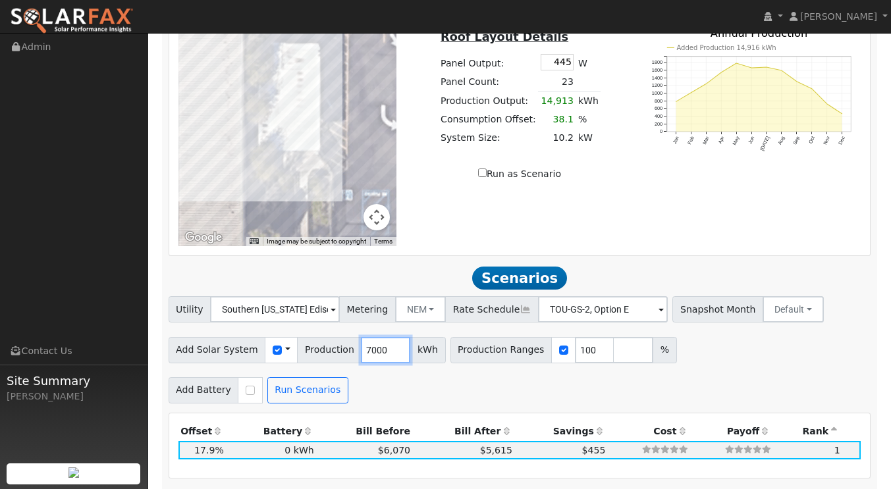
click at [375, 337] on input "7000" at bounding box center [385, 350] width 49 height 26
type input "7"
type input "15000"
click at [314, 377] on button "Run Scenarios" at bounding box center [307, 390] width 81 height 26
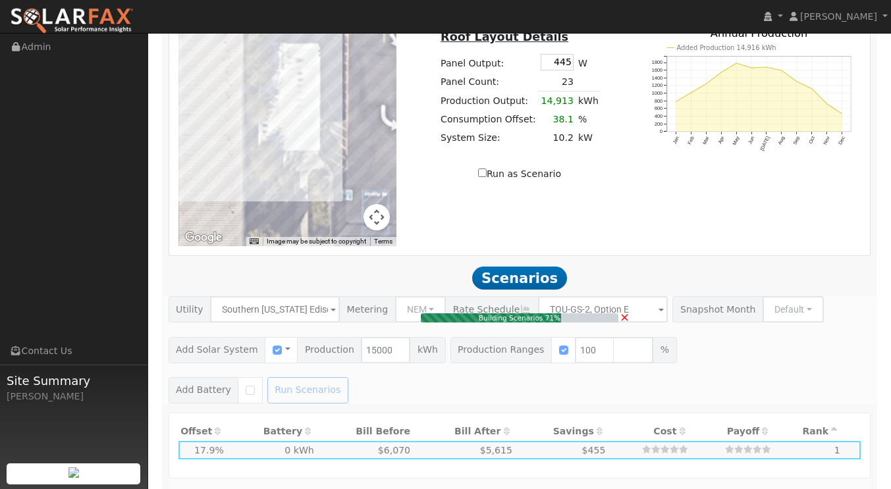
type input "10.0"
type input "$35,000"
type input "$10,500"
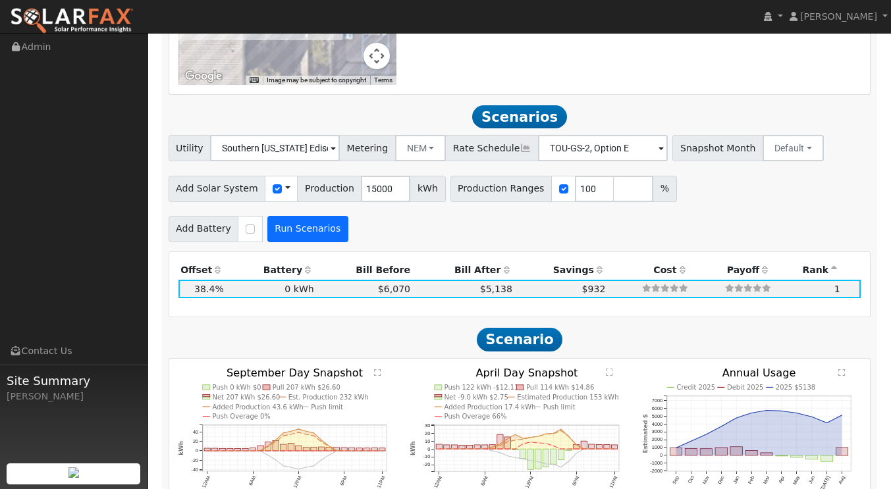
scroll to position [1294, 0]
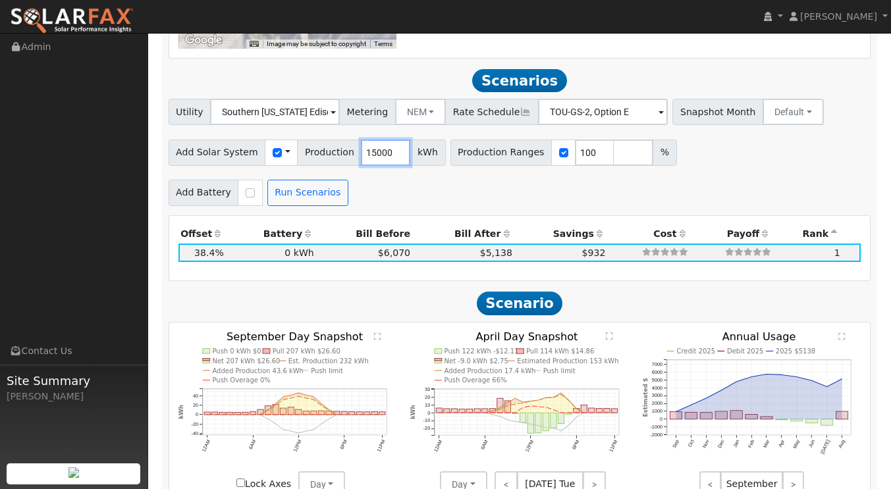
click at [375, 140] on input "15000" at bounding box center [385, 153] width 49 height 26
type input "1"
type input "14000"
click at [304, 180] on button "Run Scenarios" at bounding box center [307, 193] width 81 height 26
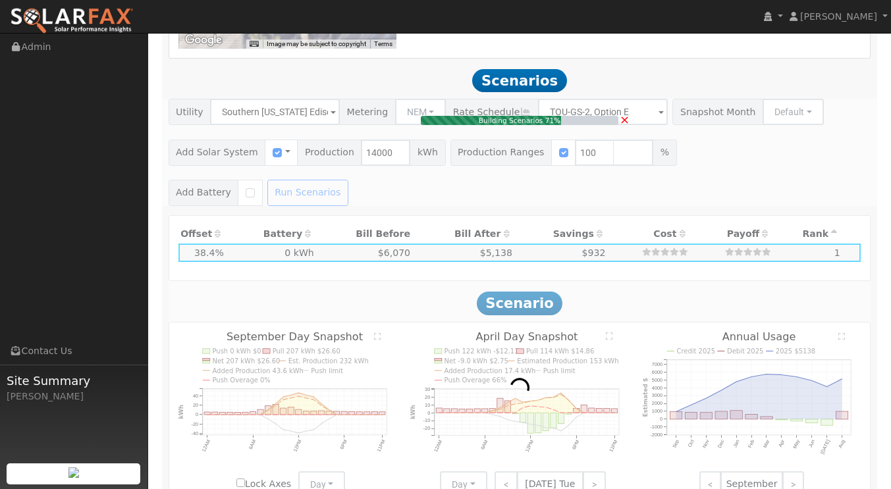
type input "9.3"
type input "$32,667"
type input "$9,800"
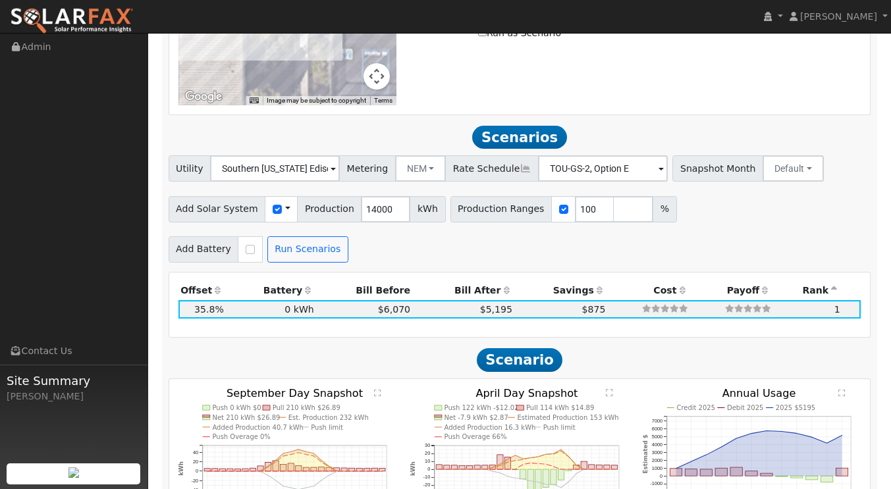
scroll to position [1252, 0]
